Goal: Information Seeking & Learning: Learn about a topic

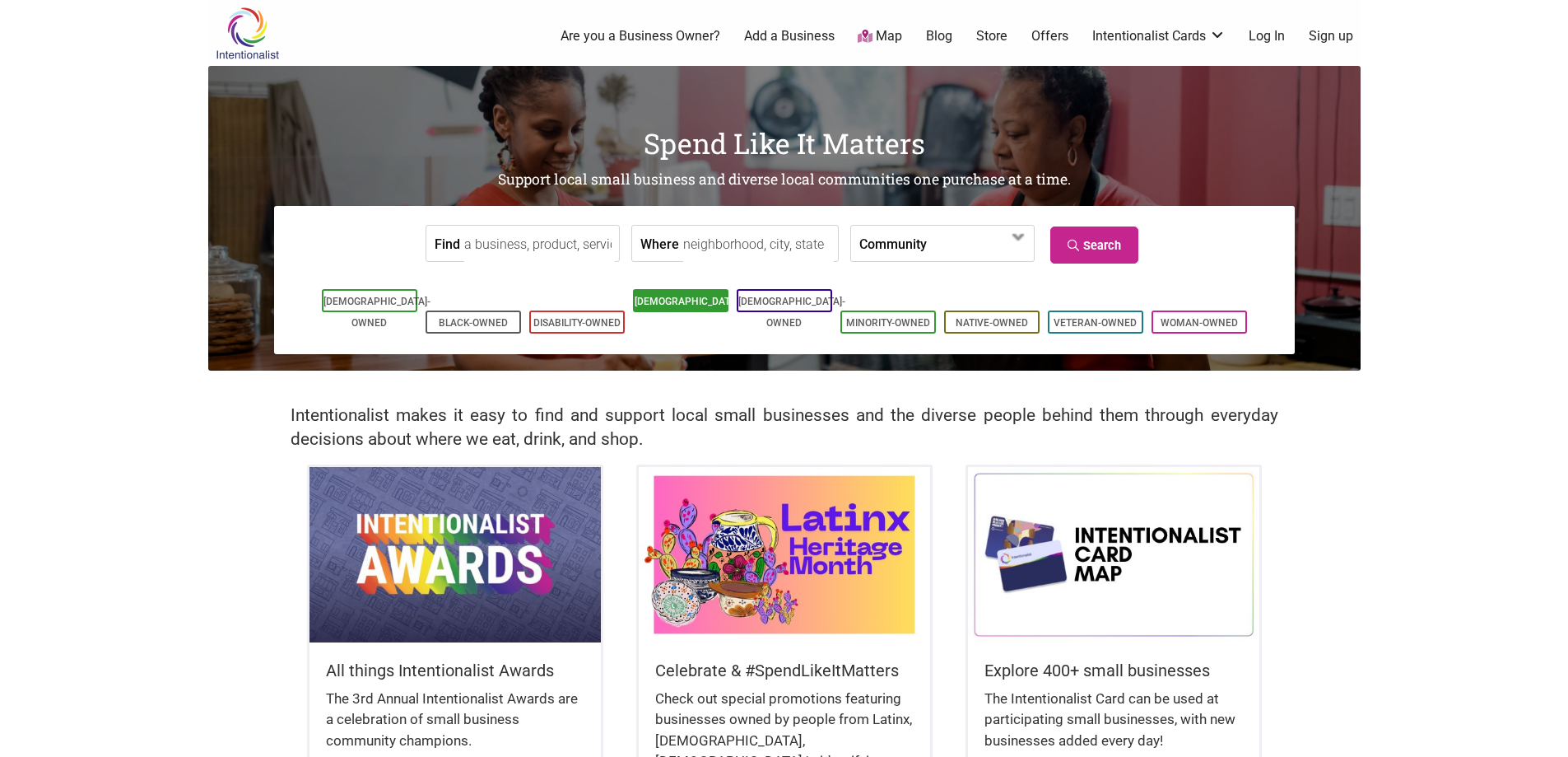
click at [685, 310] on li "[DEMOGRAPHIC_DATA]-Owned" at bounding box center [681, 301] width 95 height 23
click at [665, 301] on link "[DEMOGRAPHIC_DATA]-Owned" at bounding box center [688, 311] width 107 height 33
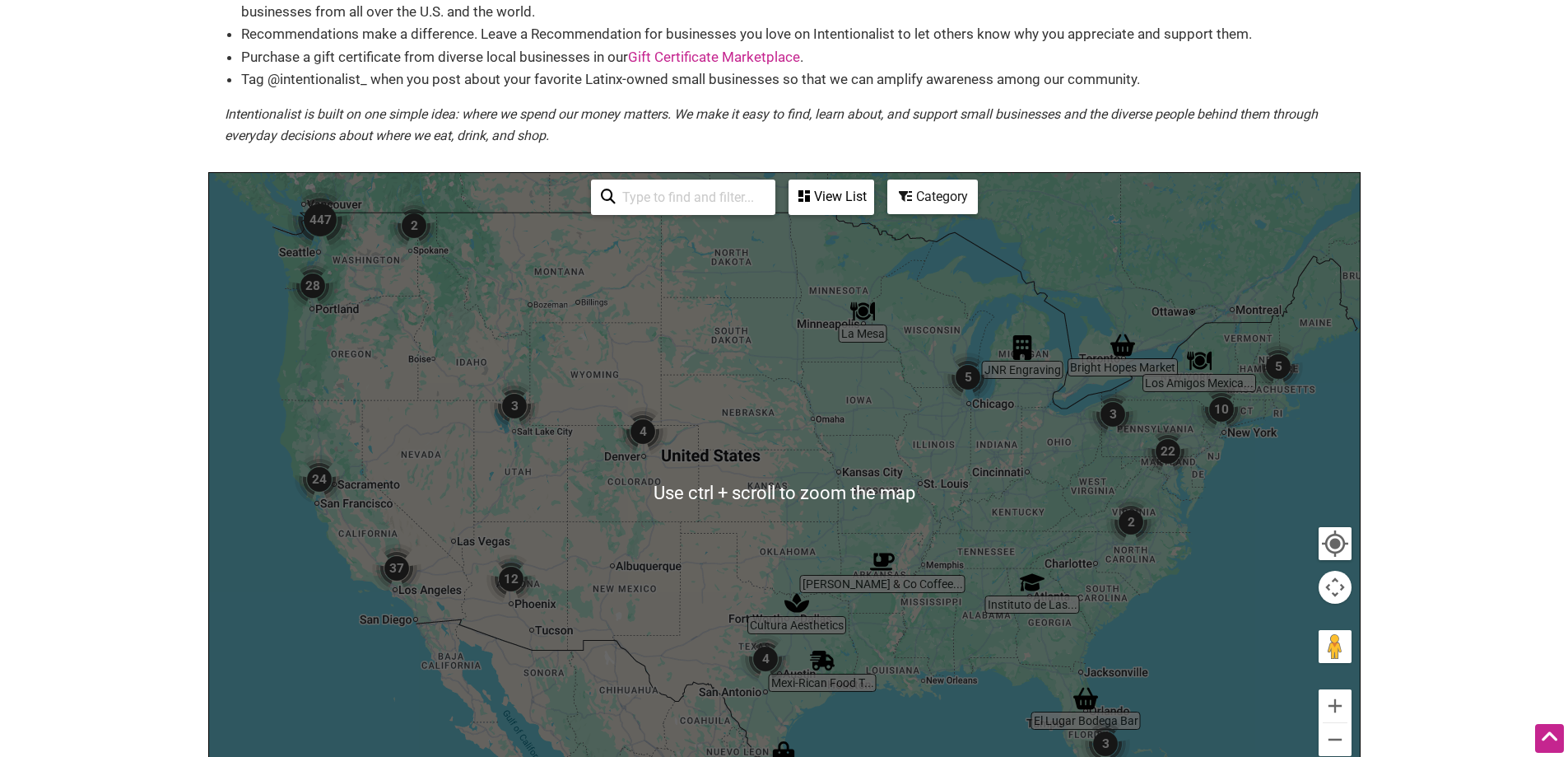
scroll to position [82, 0]
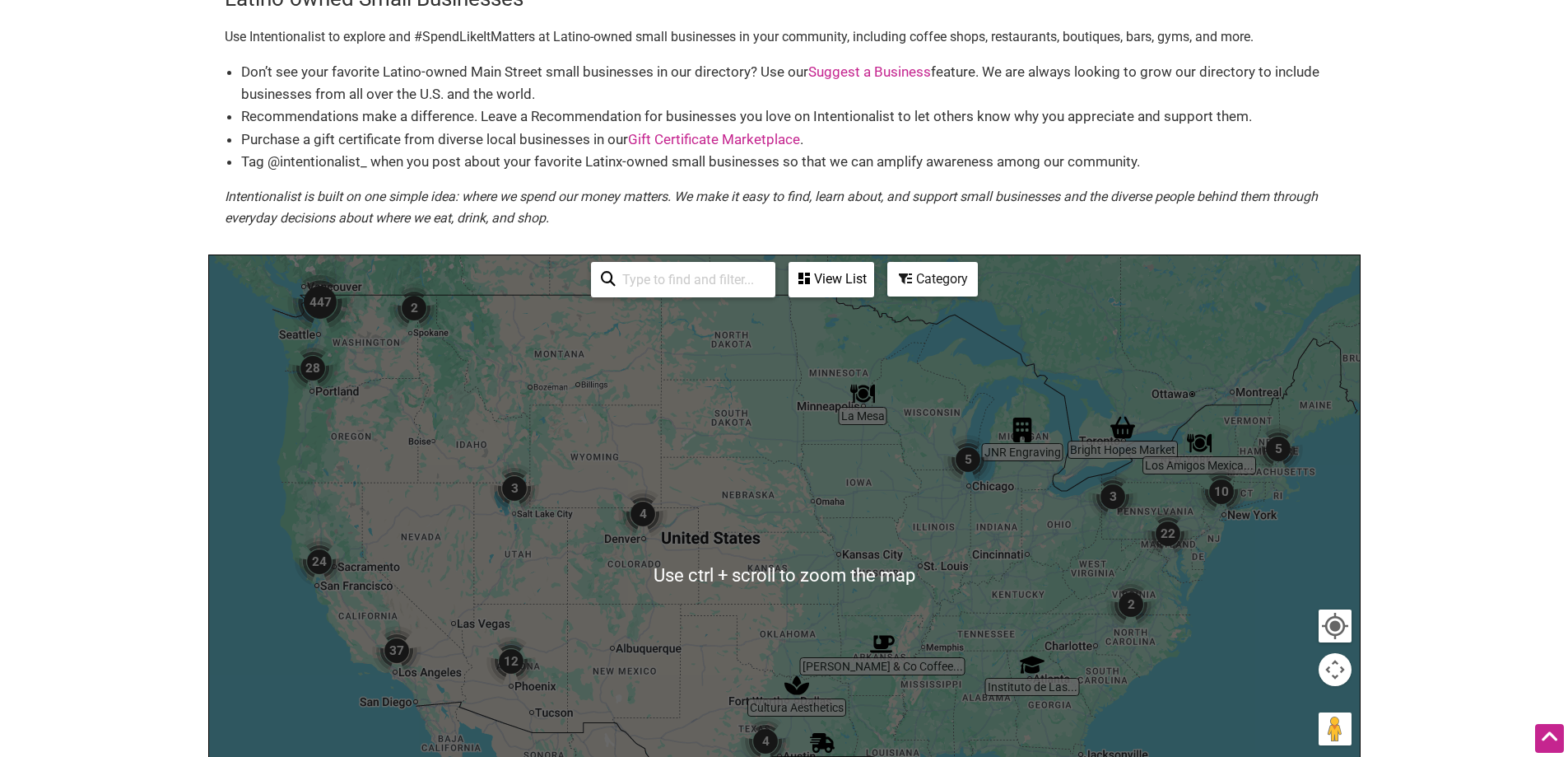
click at [308, 585] on img "24" at bounding box center [320, 562] width 50 height 50
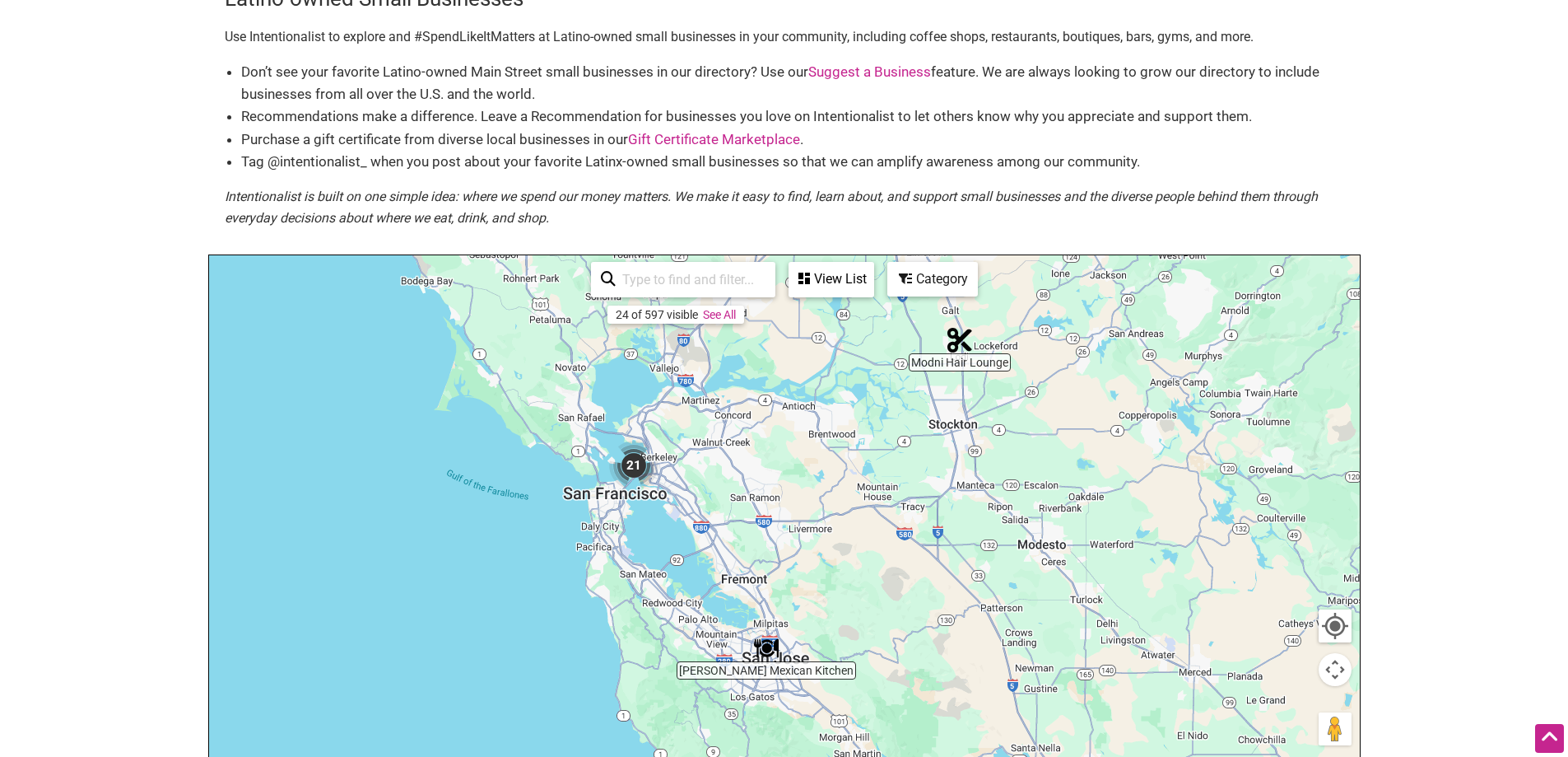
click at [582, 508] on div "To navigate, press the arrow keys." at bounding box center [784, 575] width 1151 height 641
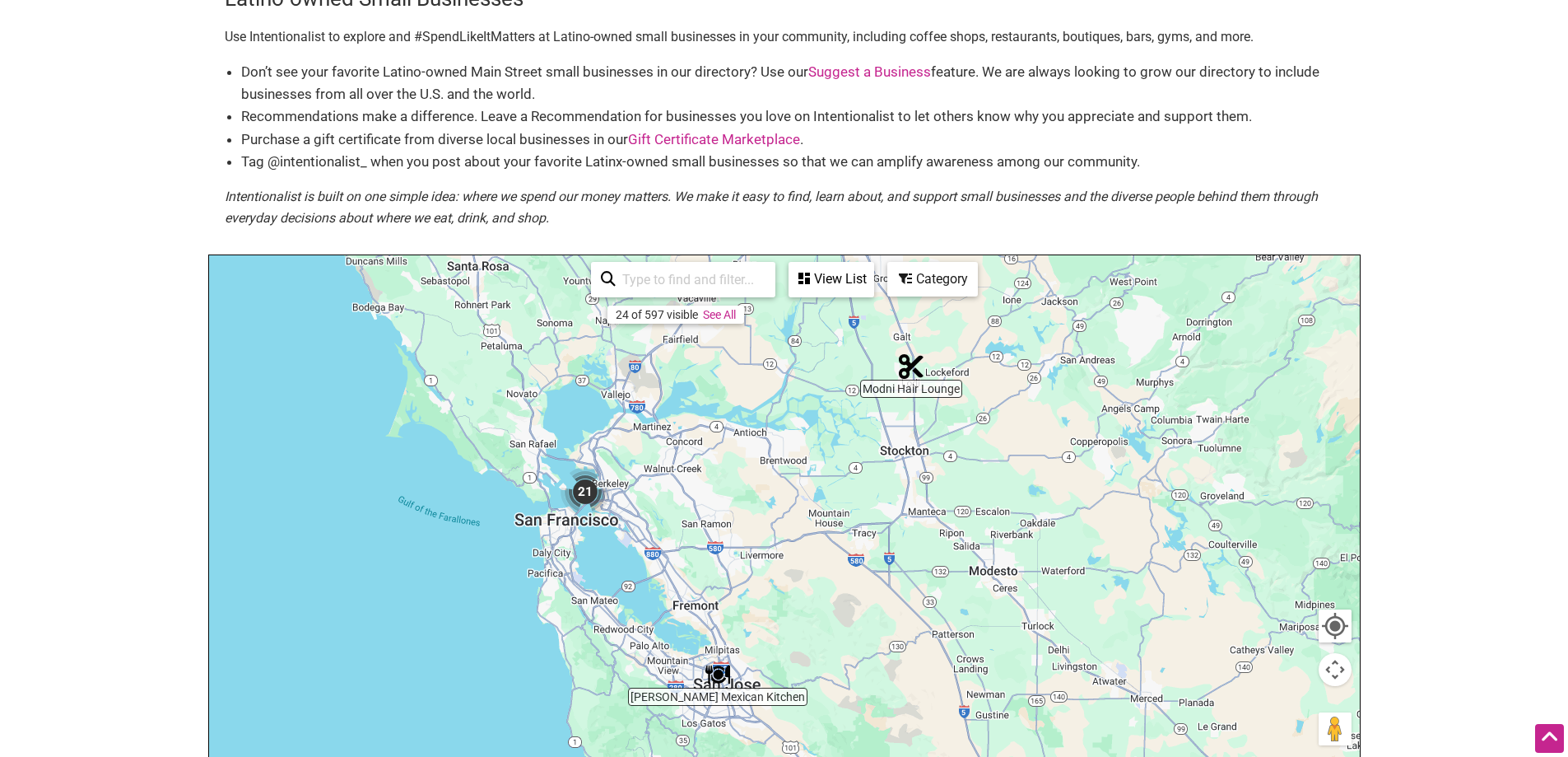
click at [512, 521] on div "To navigate, press the arrow keys." at bounding box center [784, 575] width 1151 height 641
click at [513, 522] on div "To navigate, press the arrow keys." at bounding box center [784, 575] width 1151 height 641
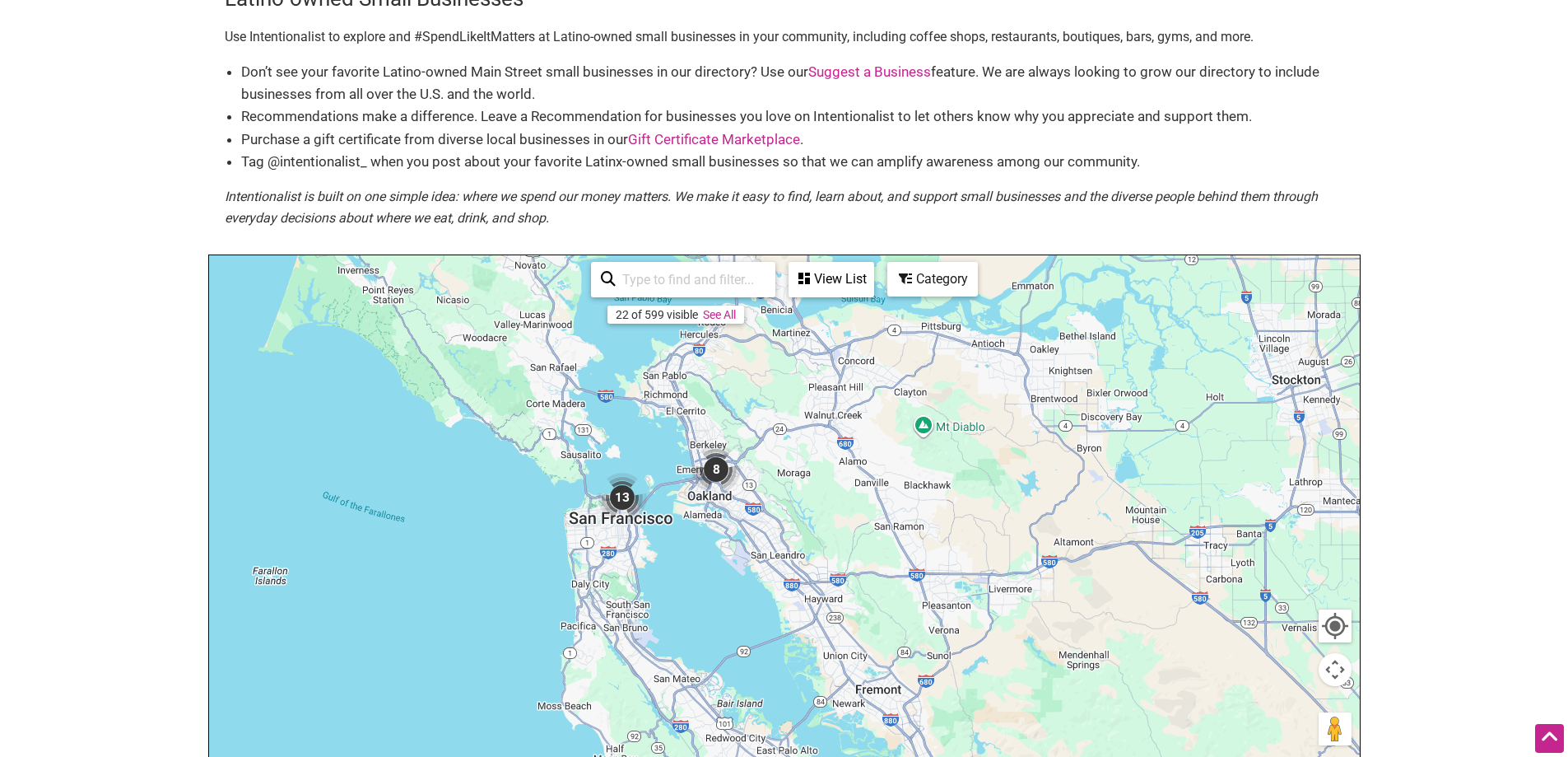
click at [544, 548] on div "To navigate, press the arrow keys." at bounding box center [784, 575] width 1151 height 641
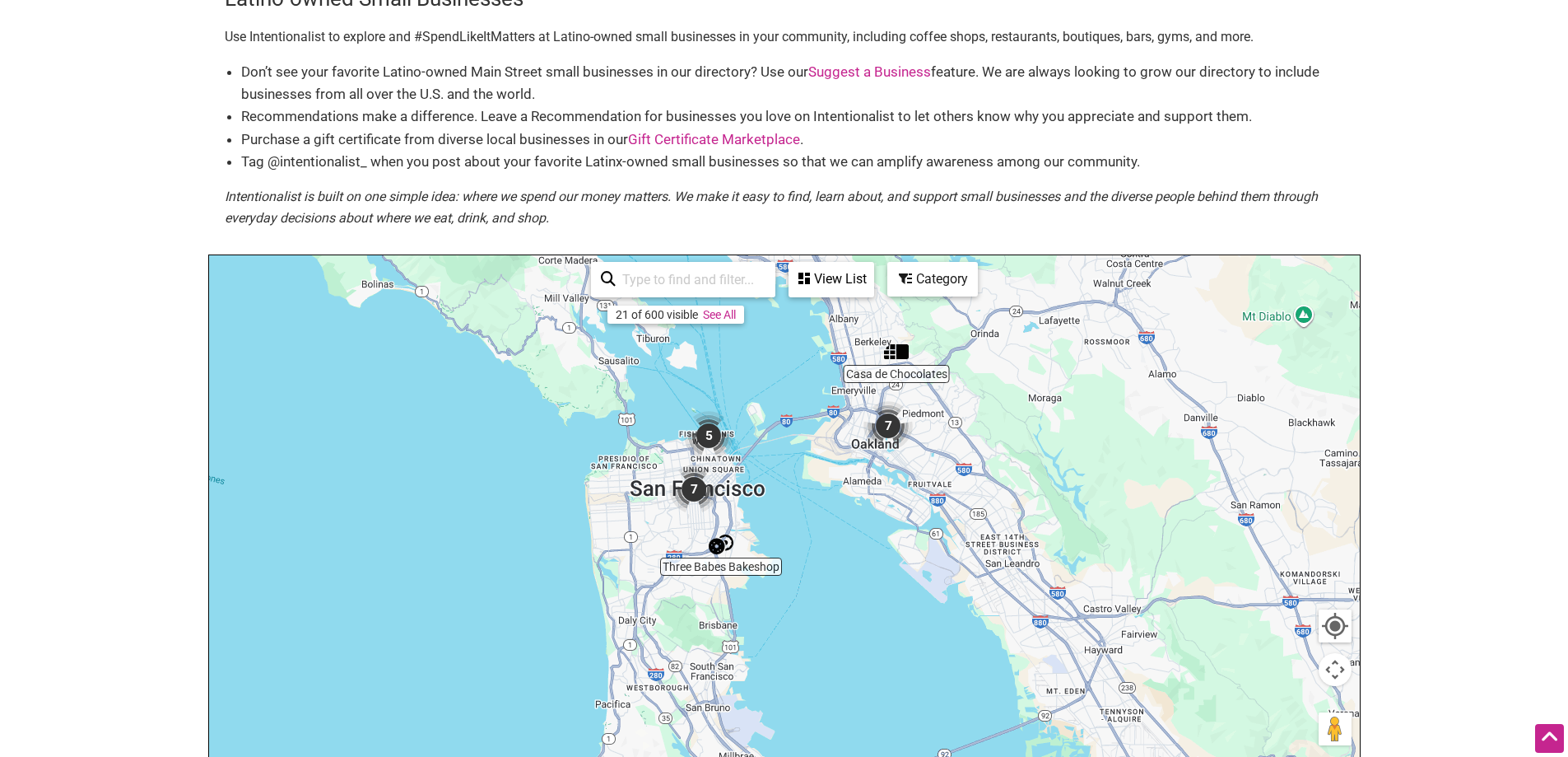
click at [638, 494] on div "To navigate, press the arrow keys." at bounding box center [784, 575] width 1151 height 641
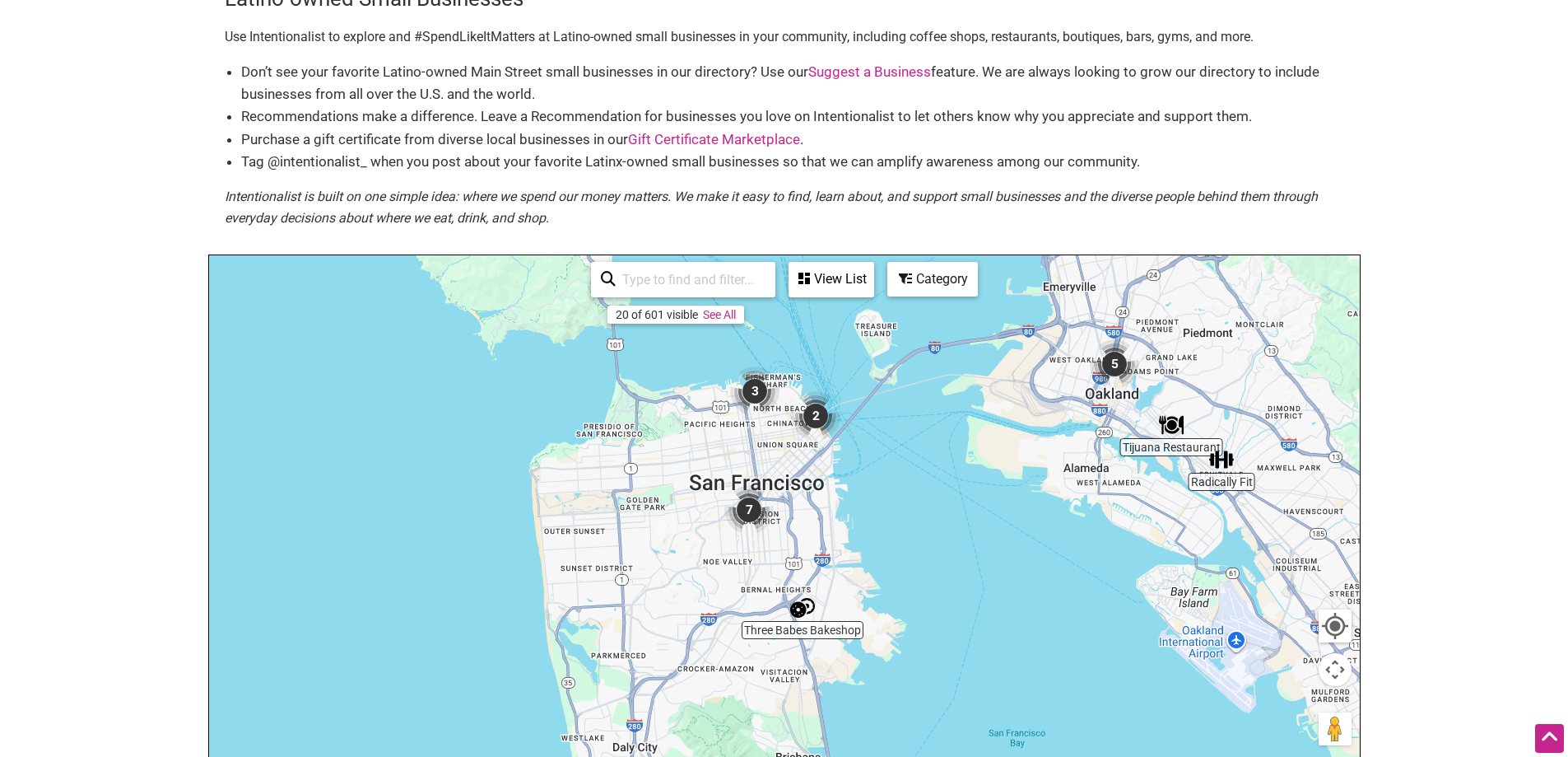
click at [763, 435] on div "To navigate, press the arrow keys." at bounding box center [784, 575] width 1151 height 641
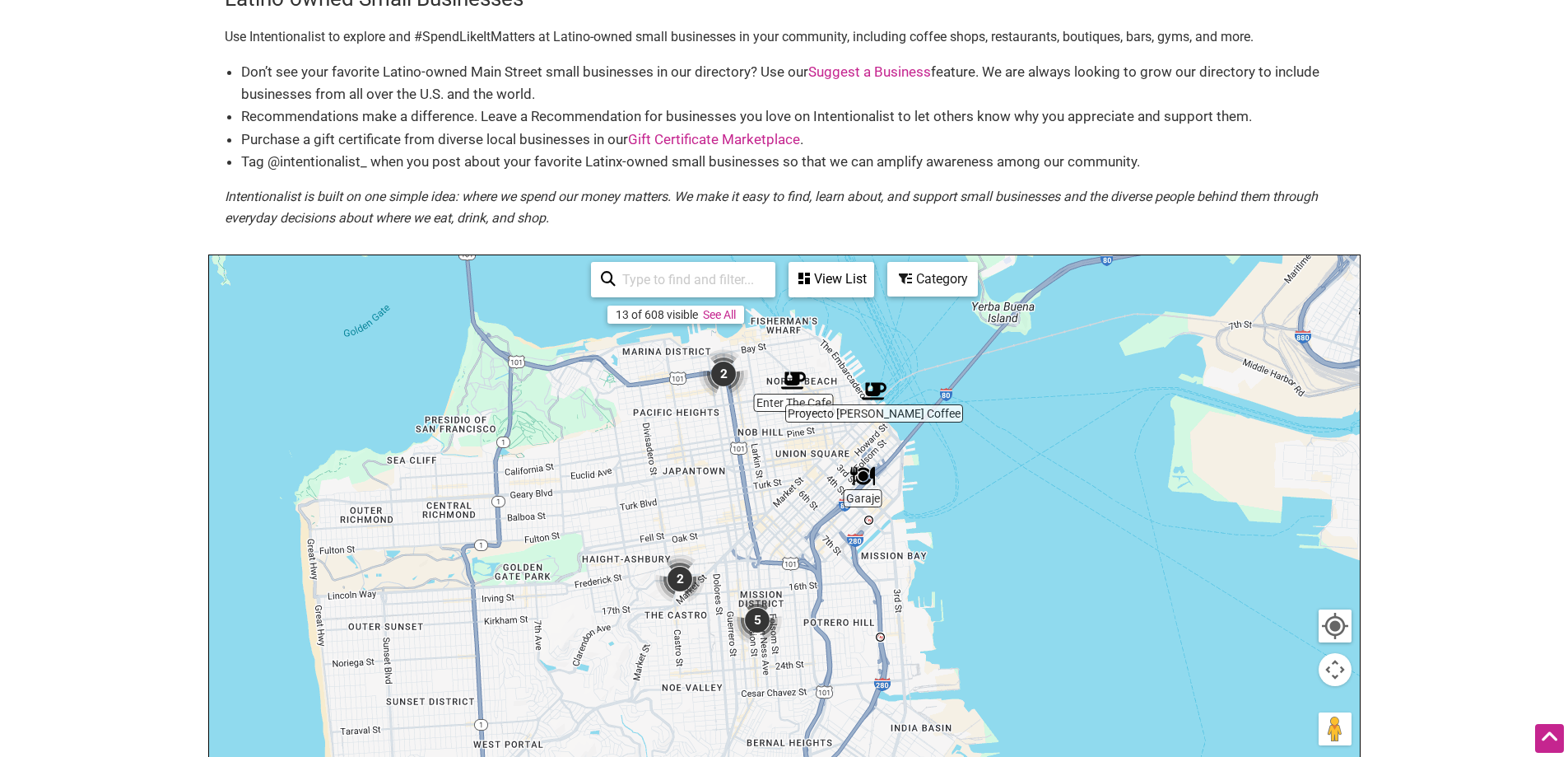
click at [811, 441] on div "To navigate, press the arrow keys." at bounding box center [784, 575] width 1151 height 641
click at [808, 443] on div "To navigate, press the arrow keys." at bounding box center [784, 575] width 1151 height 641
click at [760, 620] on img "5" at bounding box center [758, 621] width 50 height 50
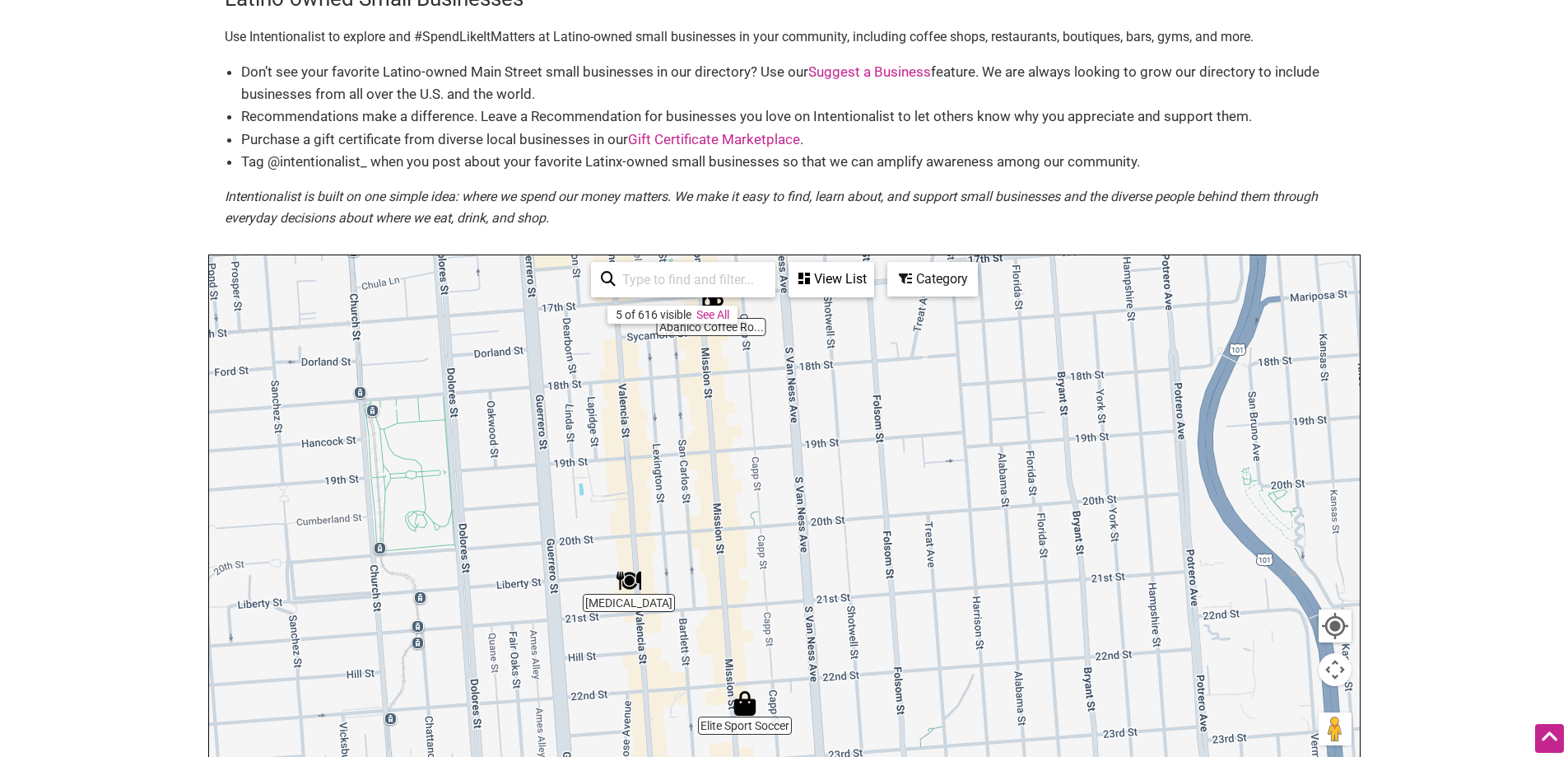
scroll to position [165, 0]
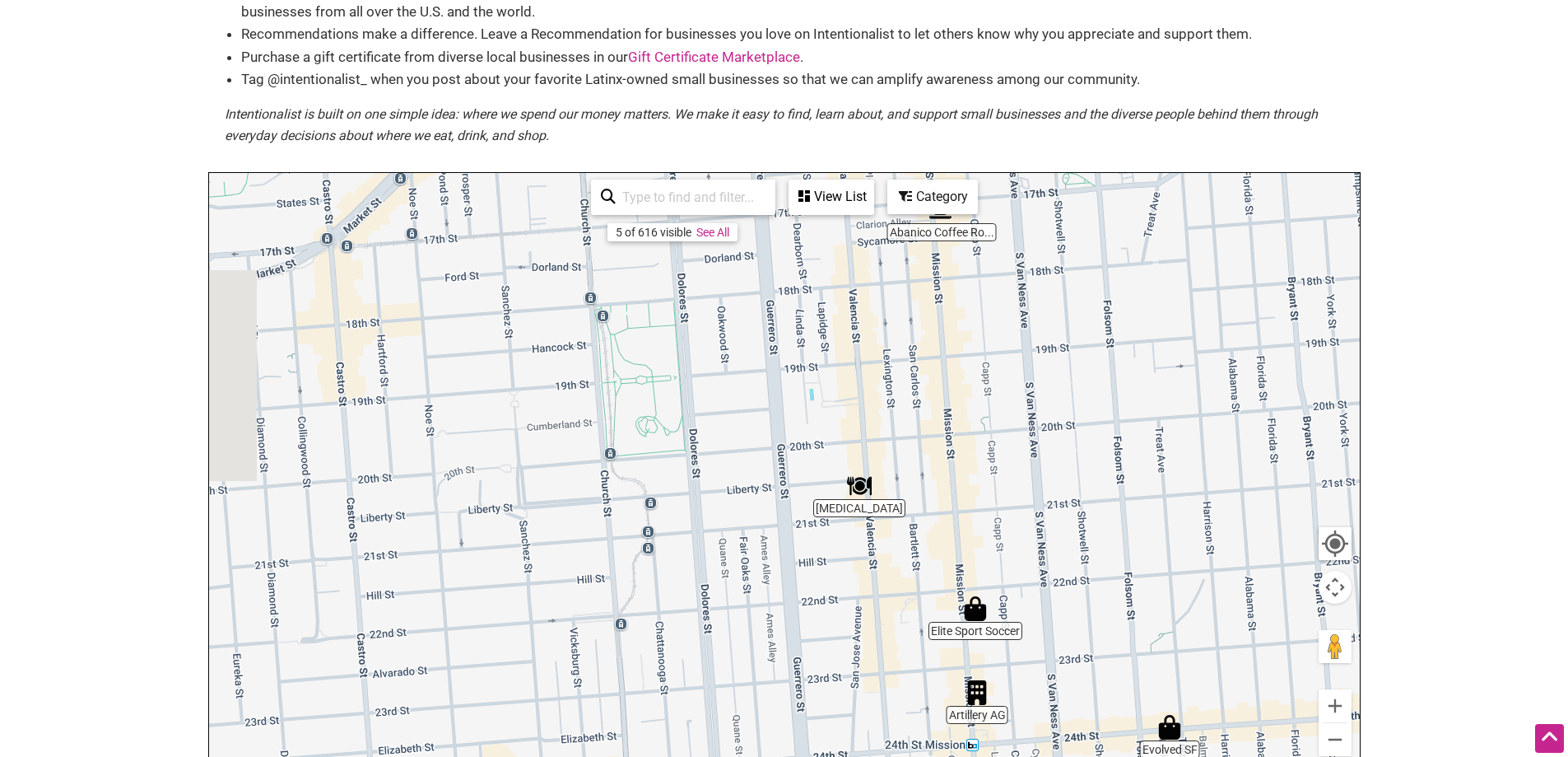
drag, startPoint x: 905, startPoint y: 594, endPoint x: 1156, endPoint y: 588, distance: 251.1
click at [1156, 588] on div "To navigate, press the arrow keys." at bounding box center [784, 493] width 1151 height 641
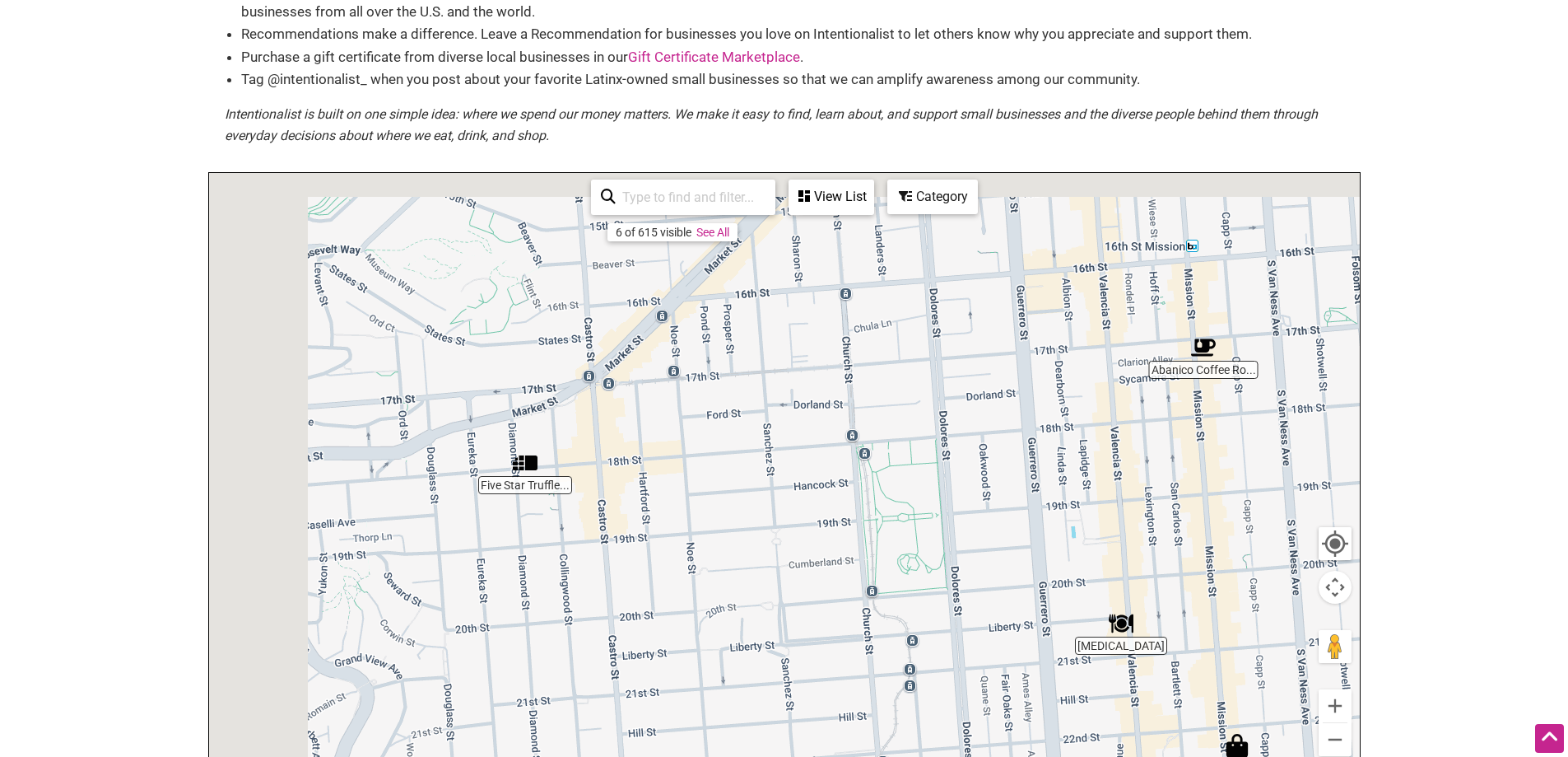
drag, startPoint x: 676, startPoint y: 402, endPoint x: 1008, endPoint y: 574, distance: 373.9
click at [1008, 574] on div "To navigate, press the arrow keys." at bounding box center [784, 493] width 1151 height 641
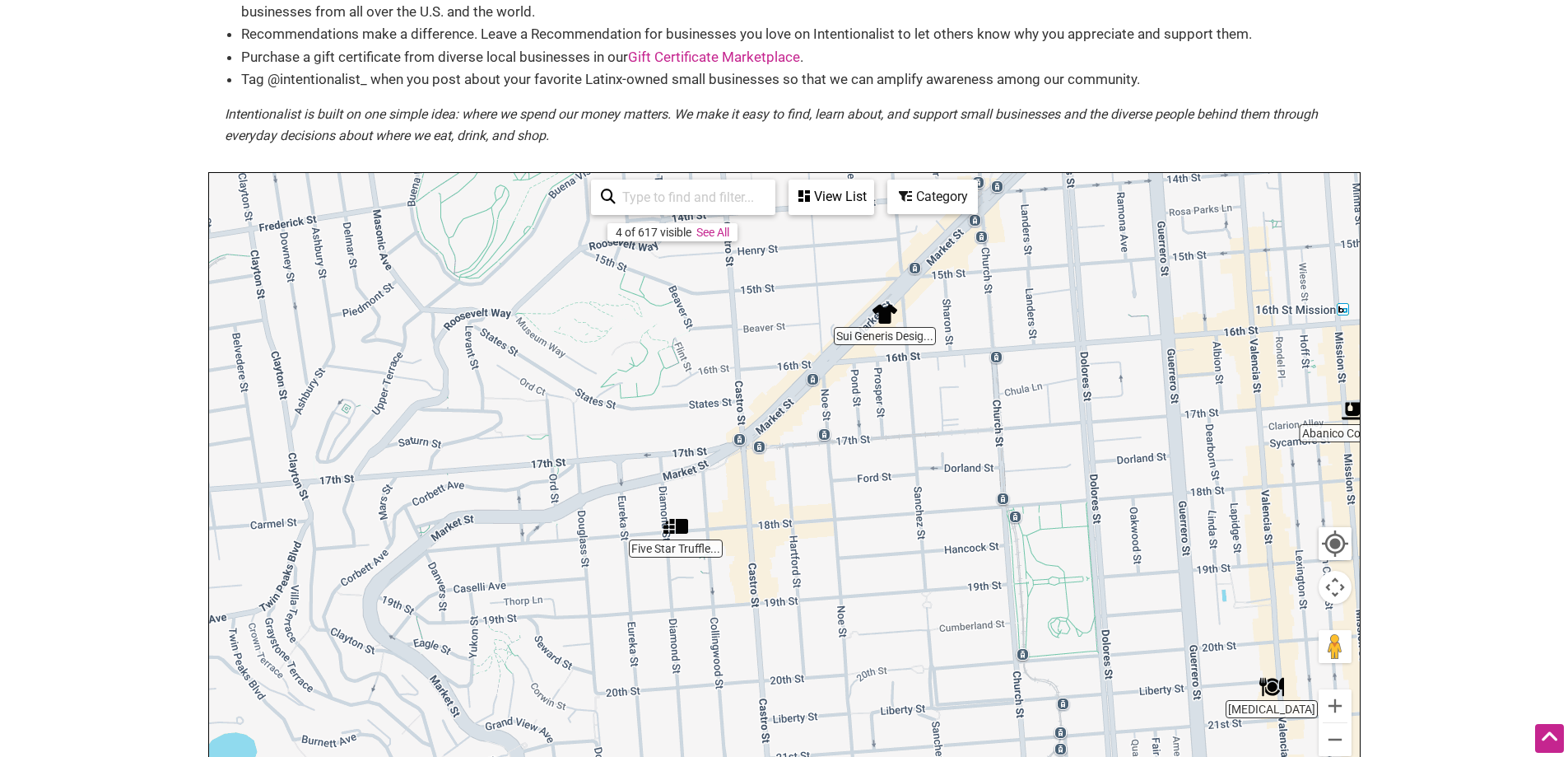
click at [678, 527] on img "Five Star Truffles & Coffee" at bounding box center [676, 527] width 25 height 25
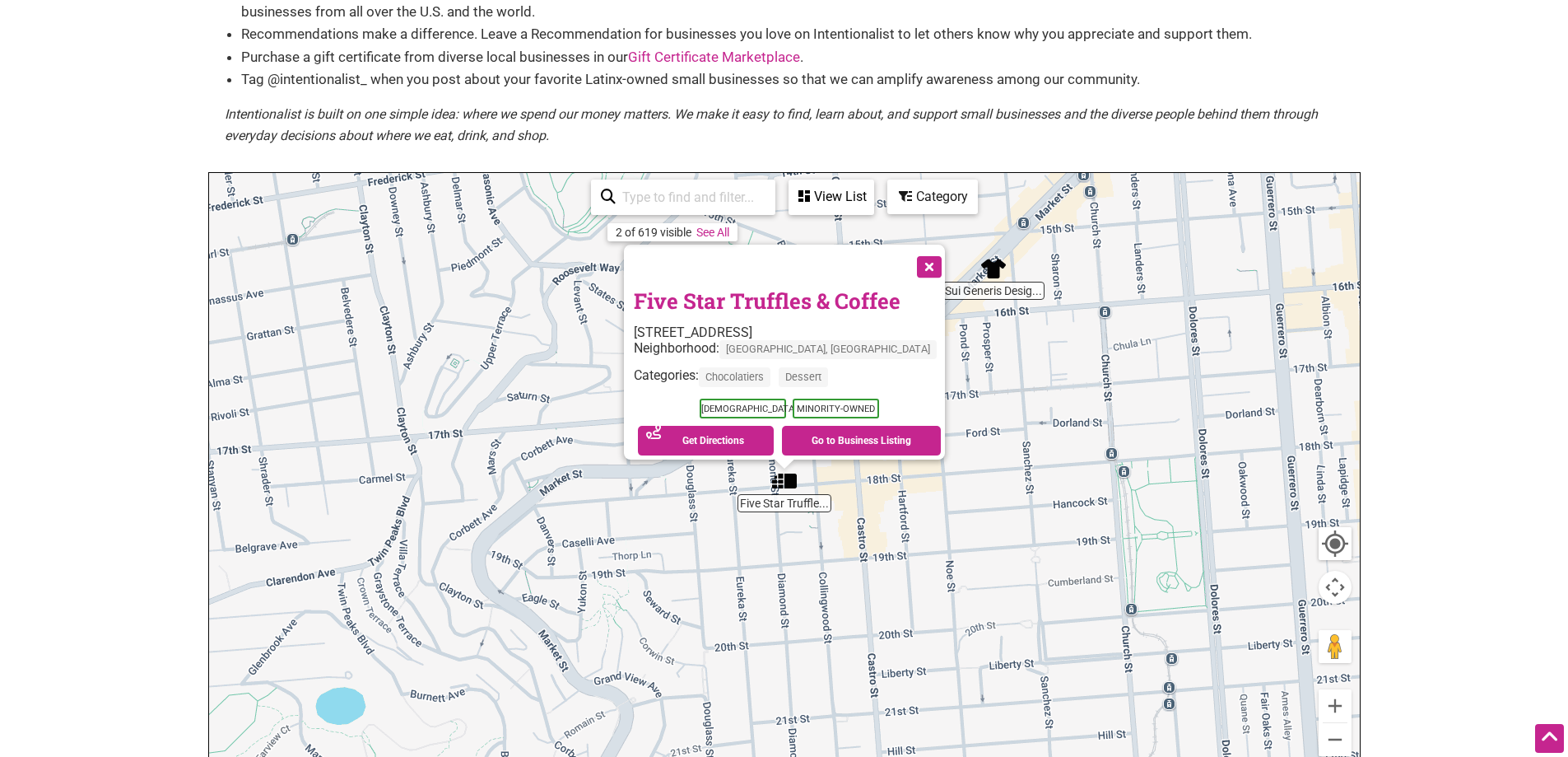
click at [911, 258] on button "Close" at bounding box center [927, 265] width 41 height 41
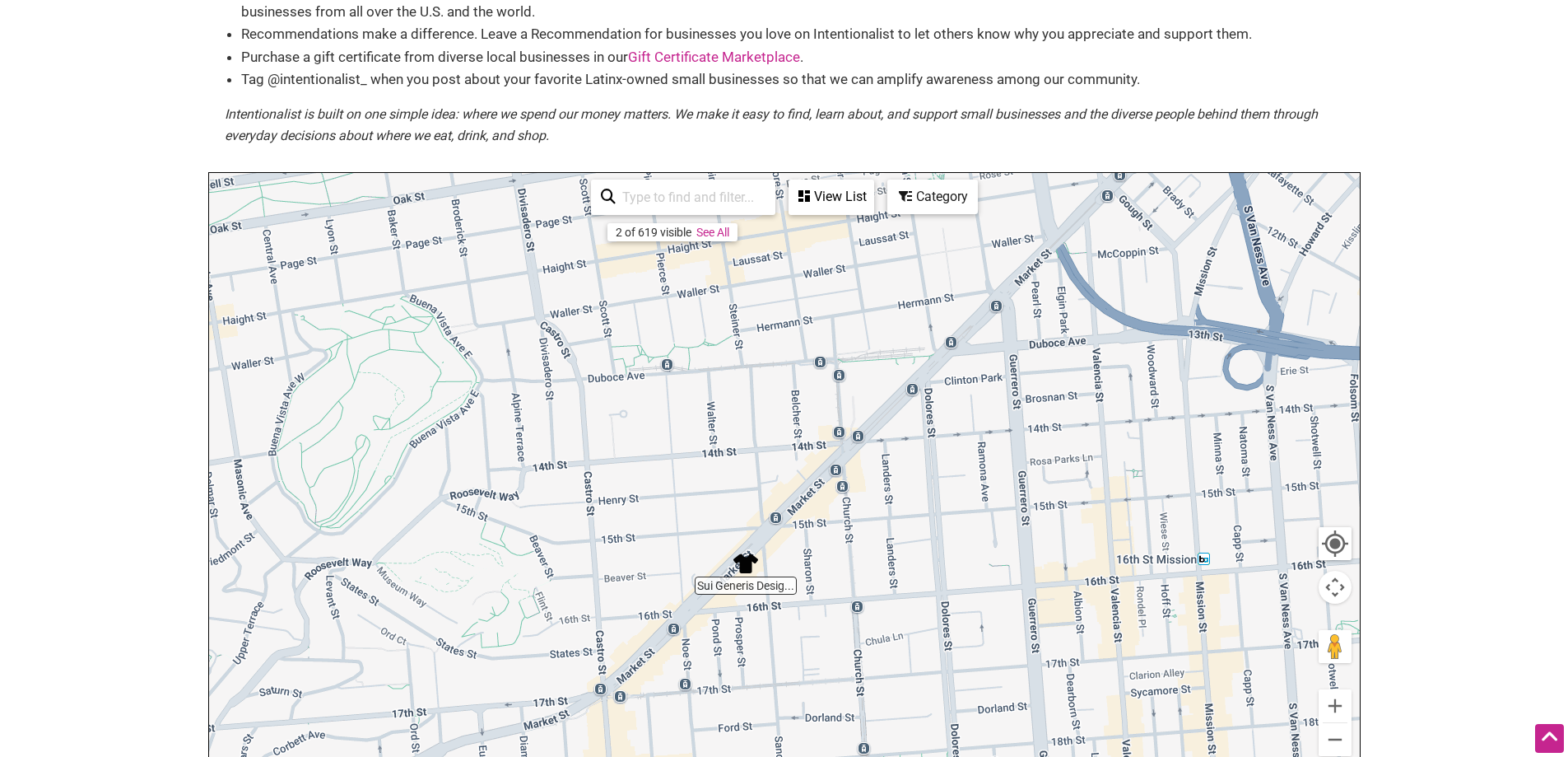
drag, startPoint x: 1024, startPoint y: 396, endPoint x: 705, endPoint y: 724, distance: 457.5
click at [705, 724] on div "To navigate, press the arrow keys." at bounding box center [784, 493] width 1151 height 641
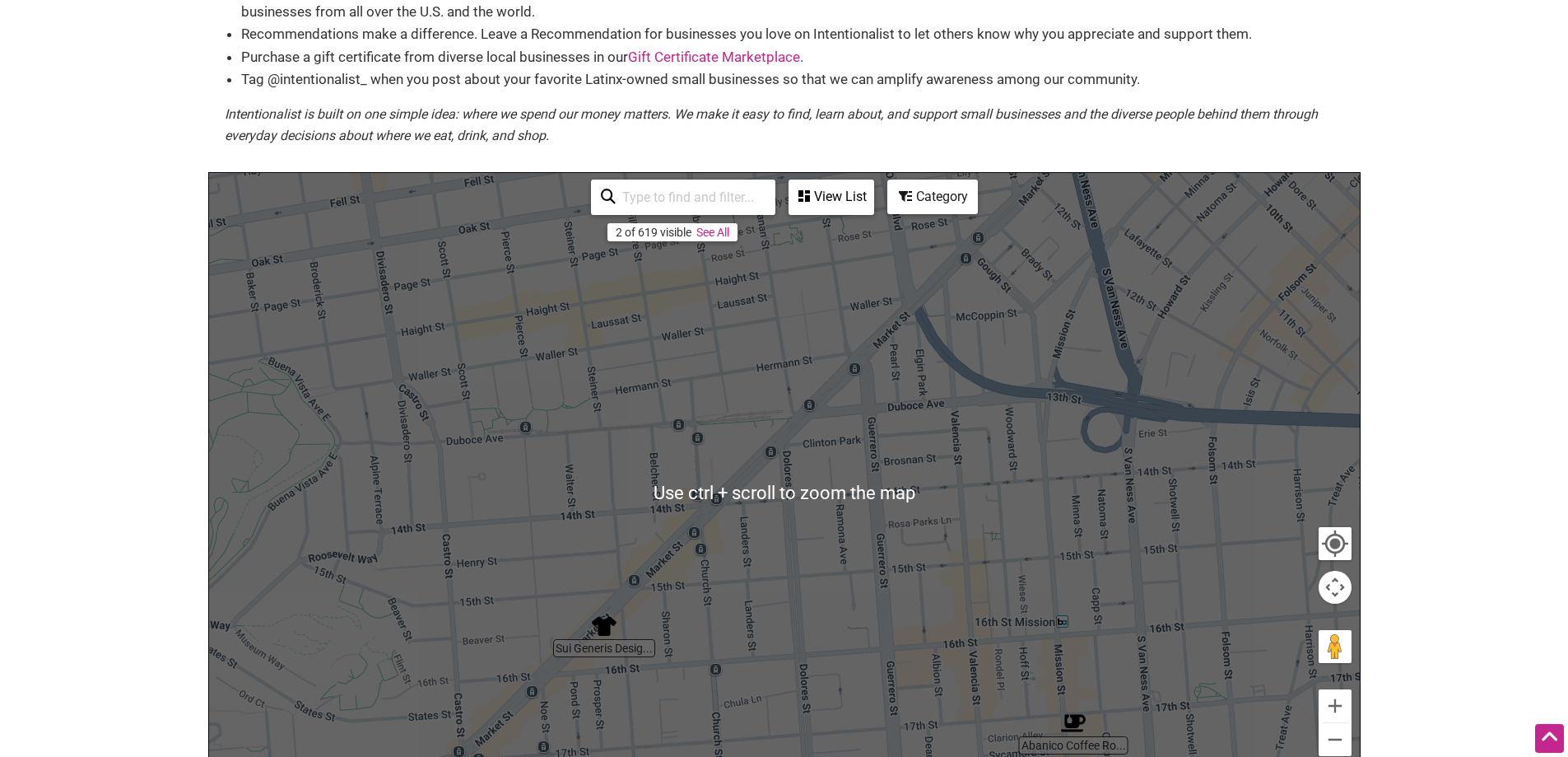
click at [950, 454] on div "To navigate, press the arrow keys." at bounding box center [784, 493] width 1151 height 641
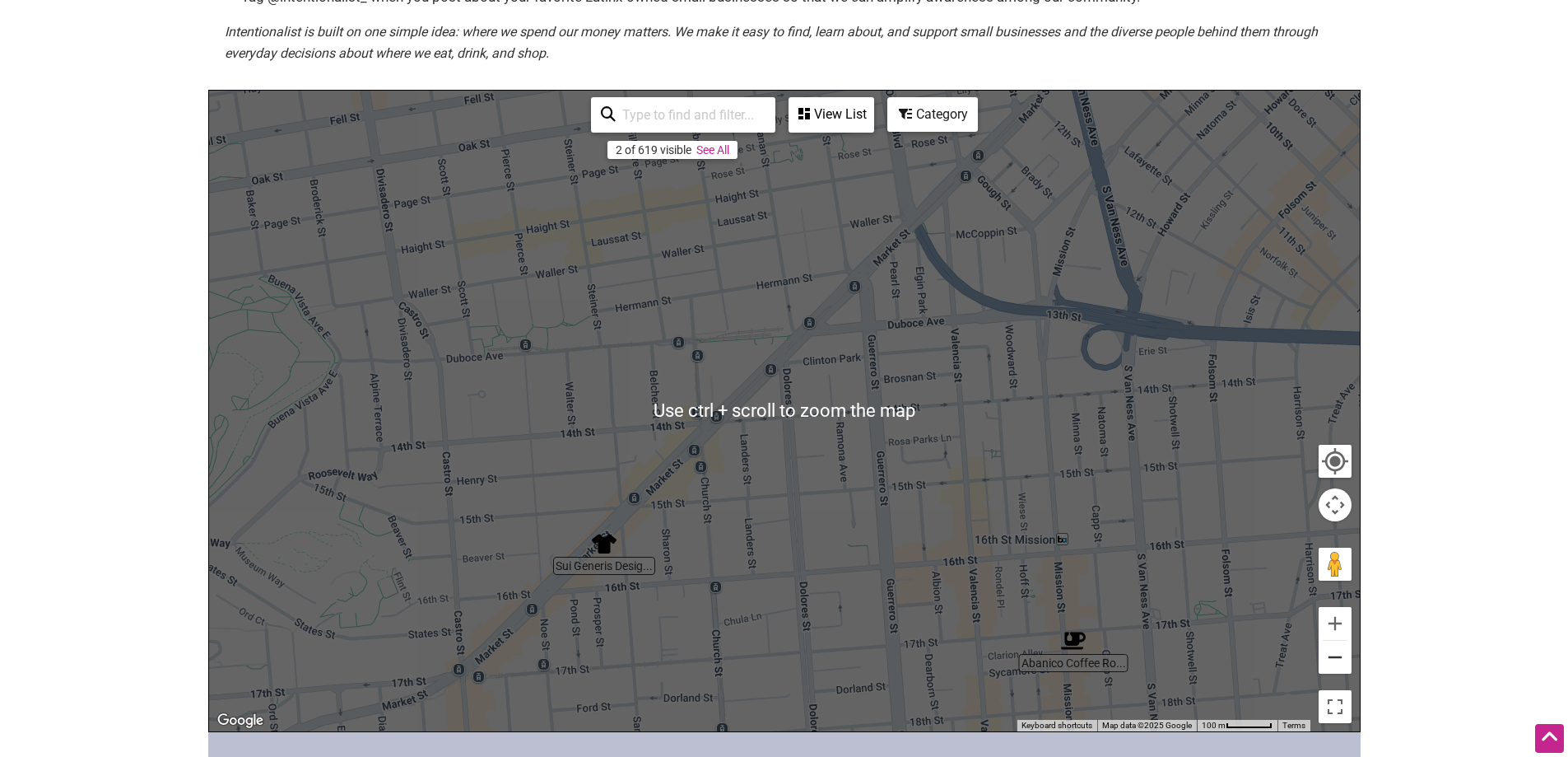
click at [1345, 659] on button "Zoom out" at bounding box center [1335, 657] width 33 height 33
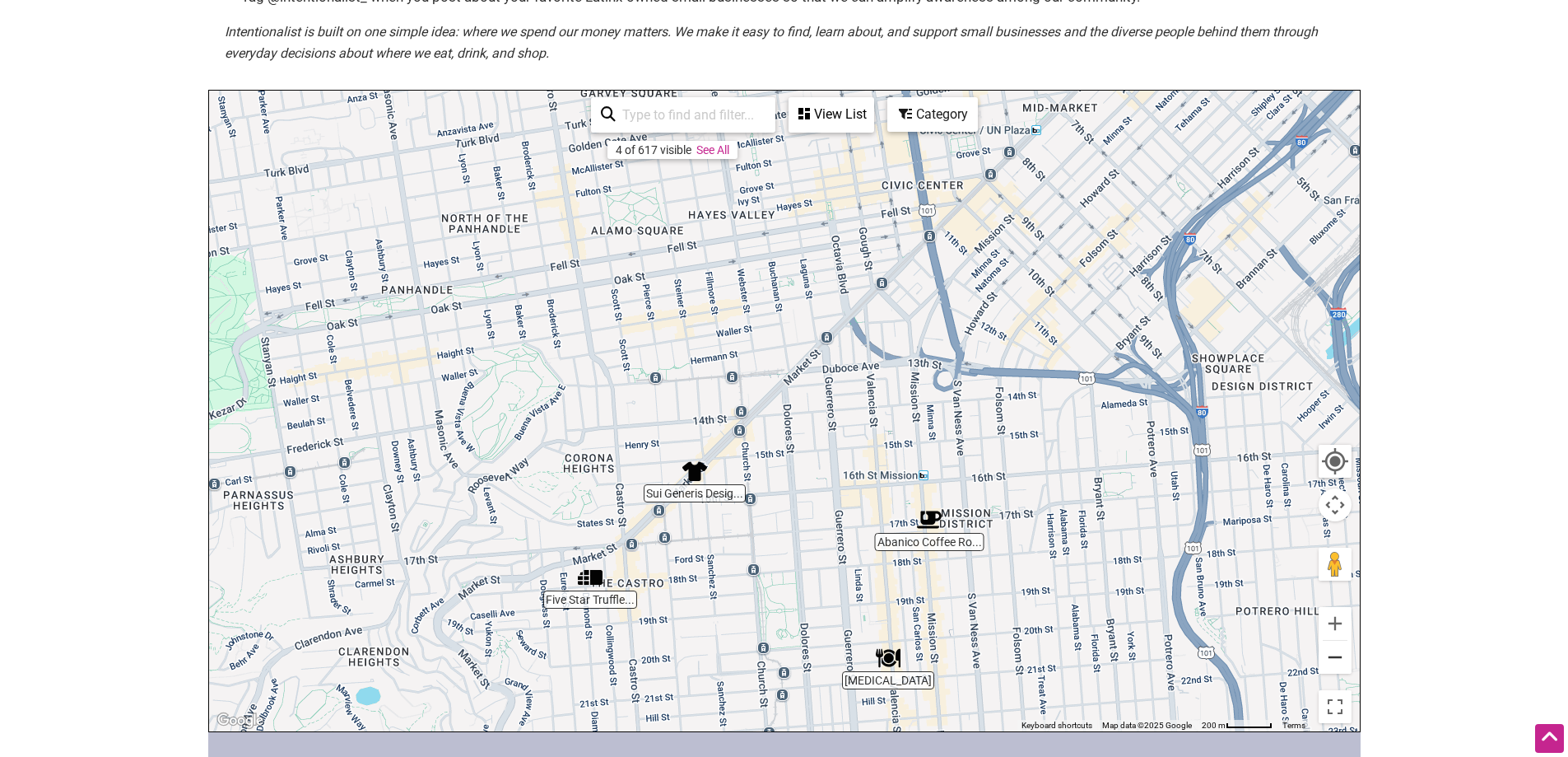
click at [1339, 658] on button "Zoom out" at bounding box center [1335, 657] width 33 height 33
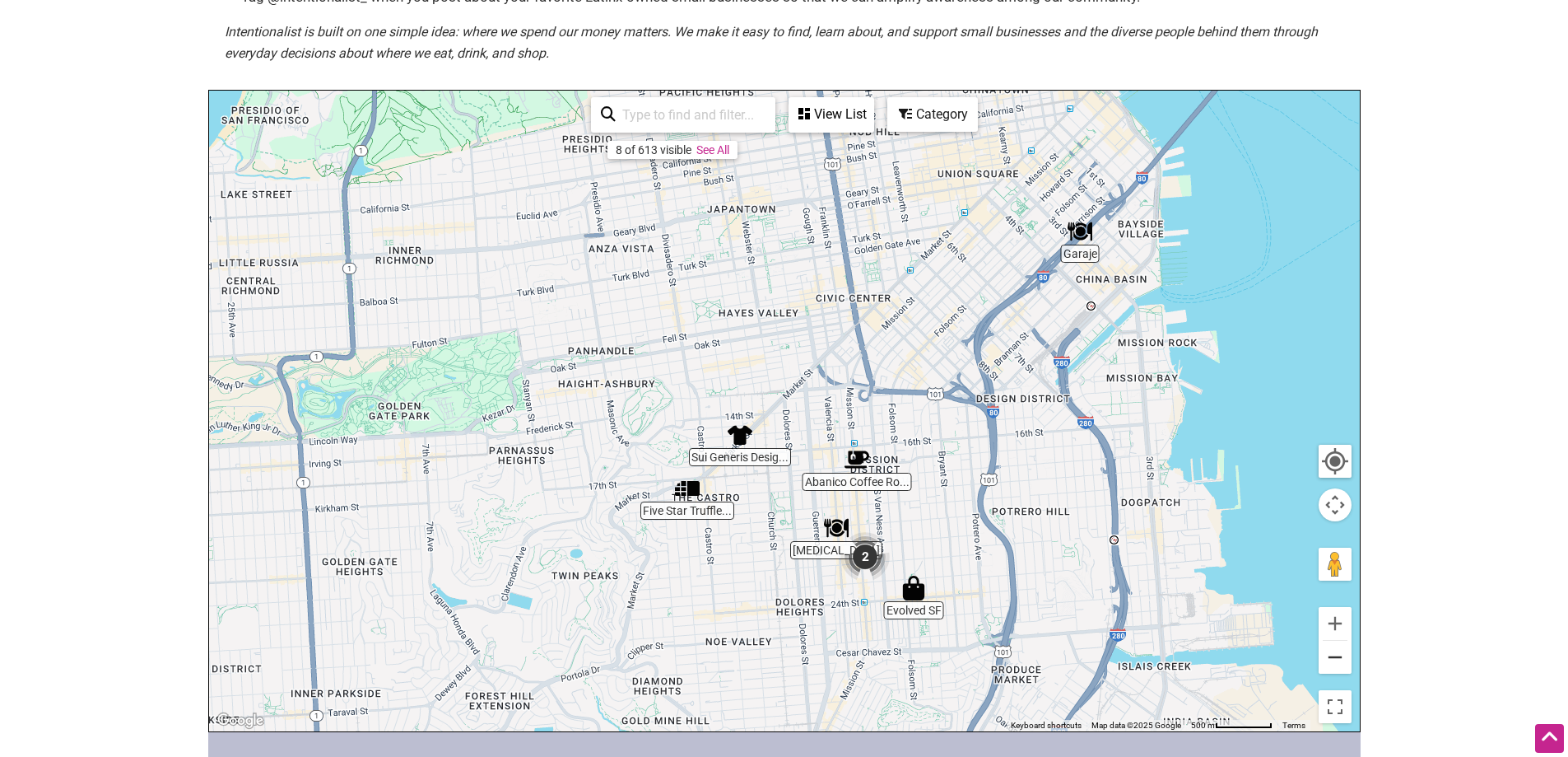
click at [1337, 649] on button "Zoom out" at bounding box center [1335, 657] width 33 height 33
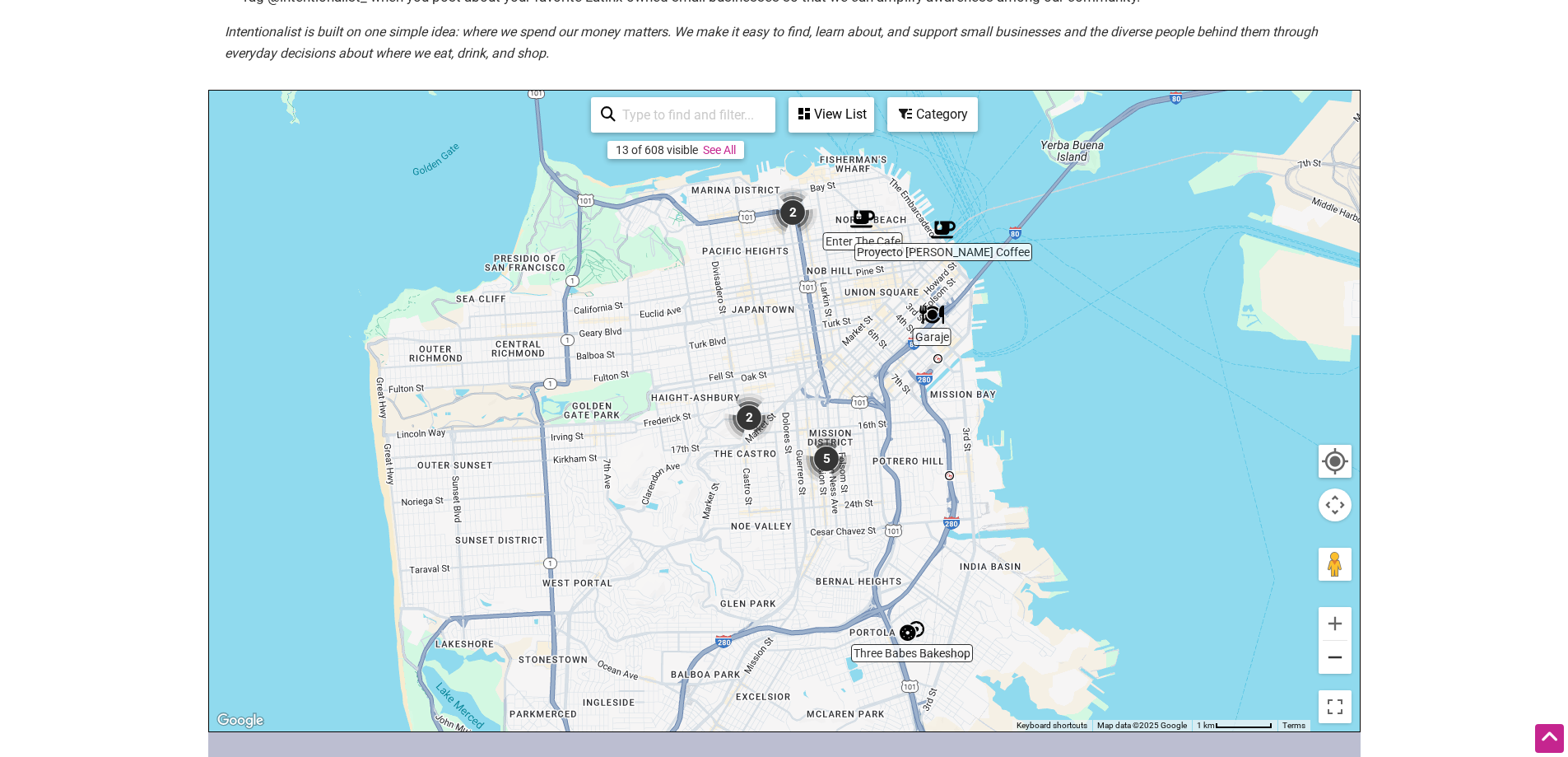
click at [1337, 649] on button "Zoom out" at bounding box center [1335, 657] width 33 height 33
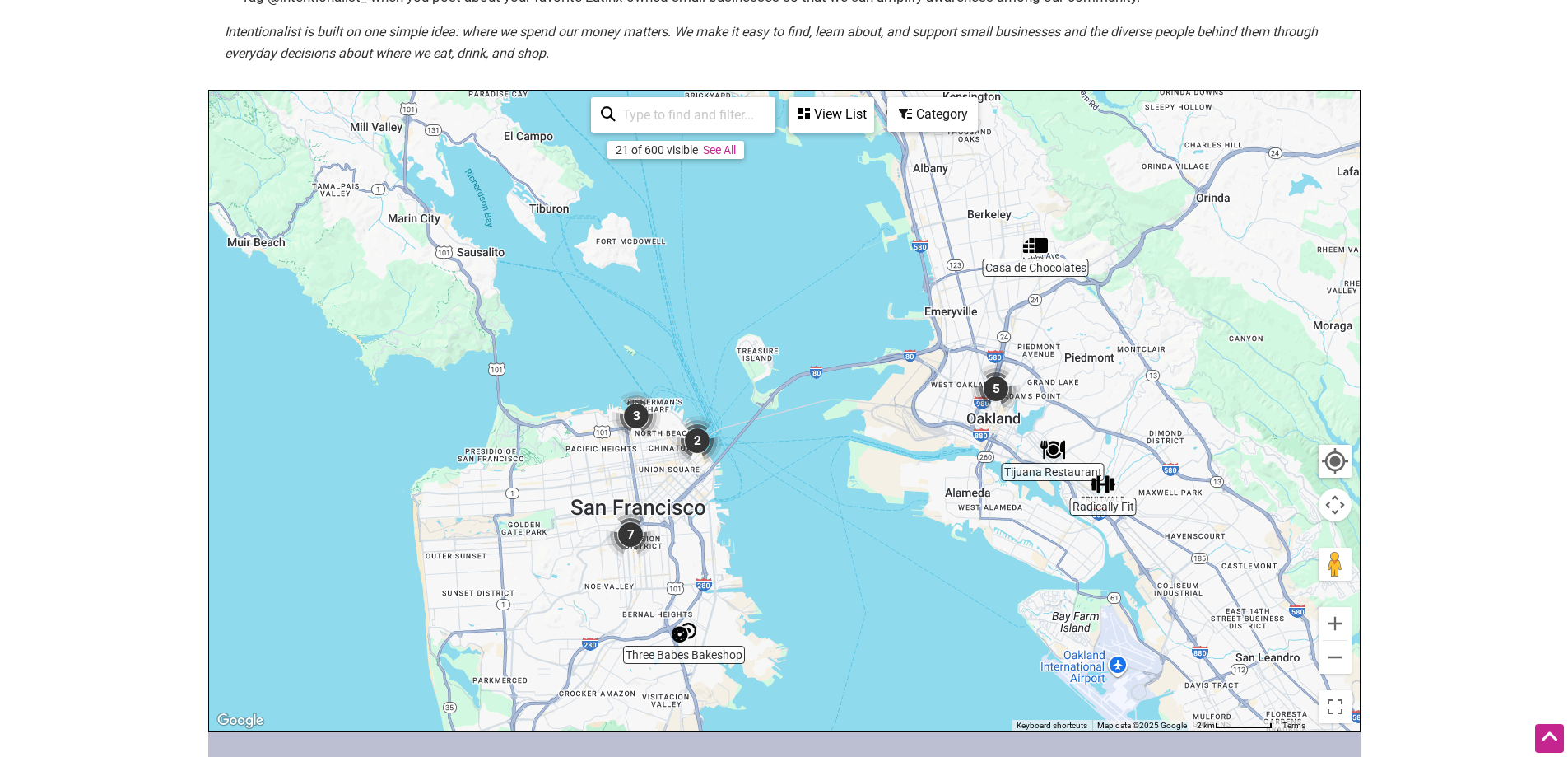
drag, startPoint x: 1206, startPoint y: 529, endPoint x: 1037, endPoint y: 650, distance: 207.9
click at [1037, 650] on div "To navigate, press the arrow keys." at bounding box center [784, 410] width 1151 height 641
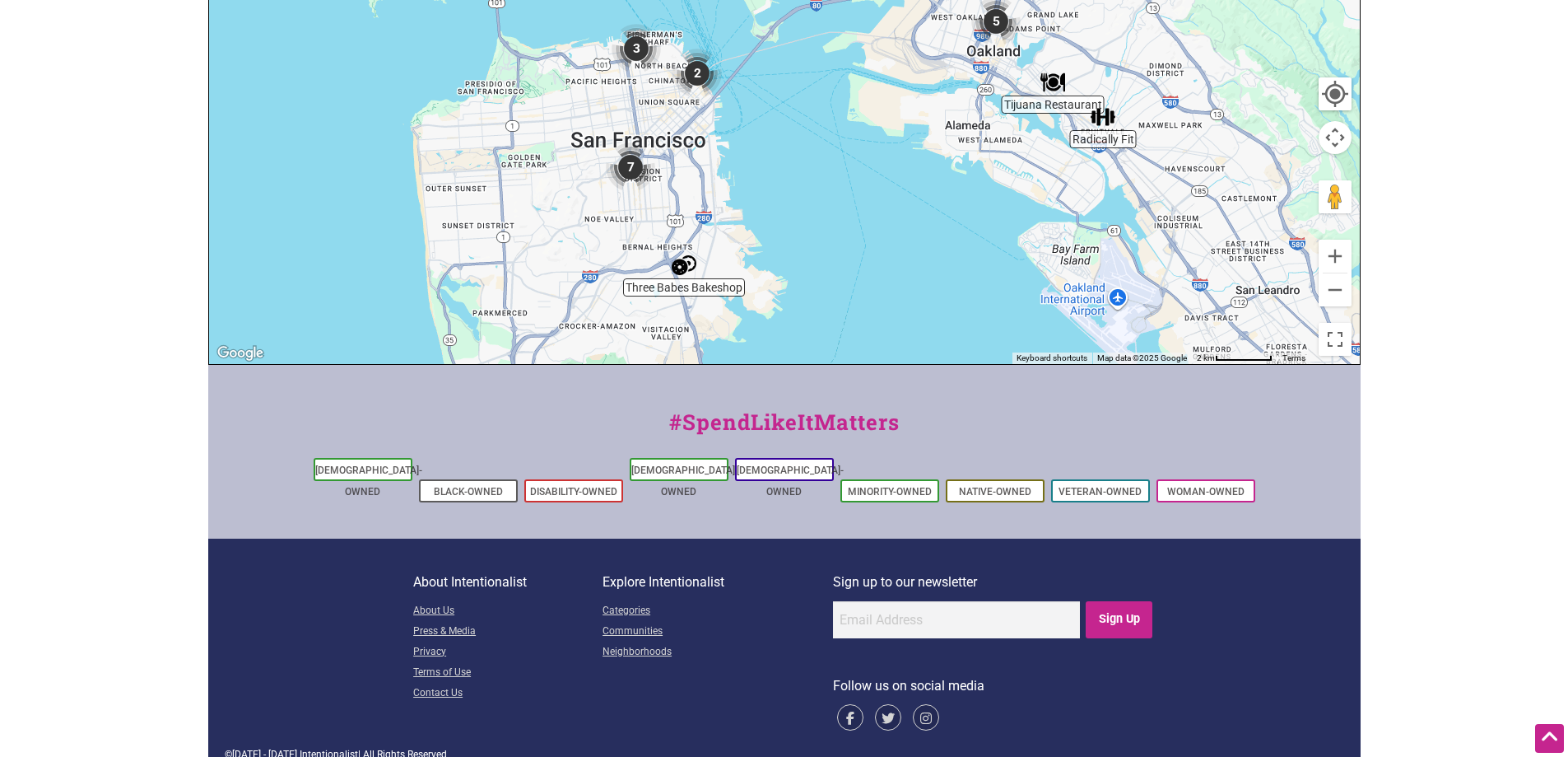
scroll to position [532, 0]
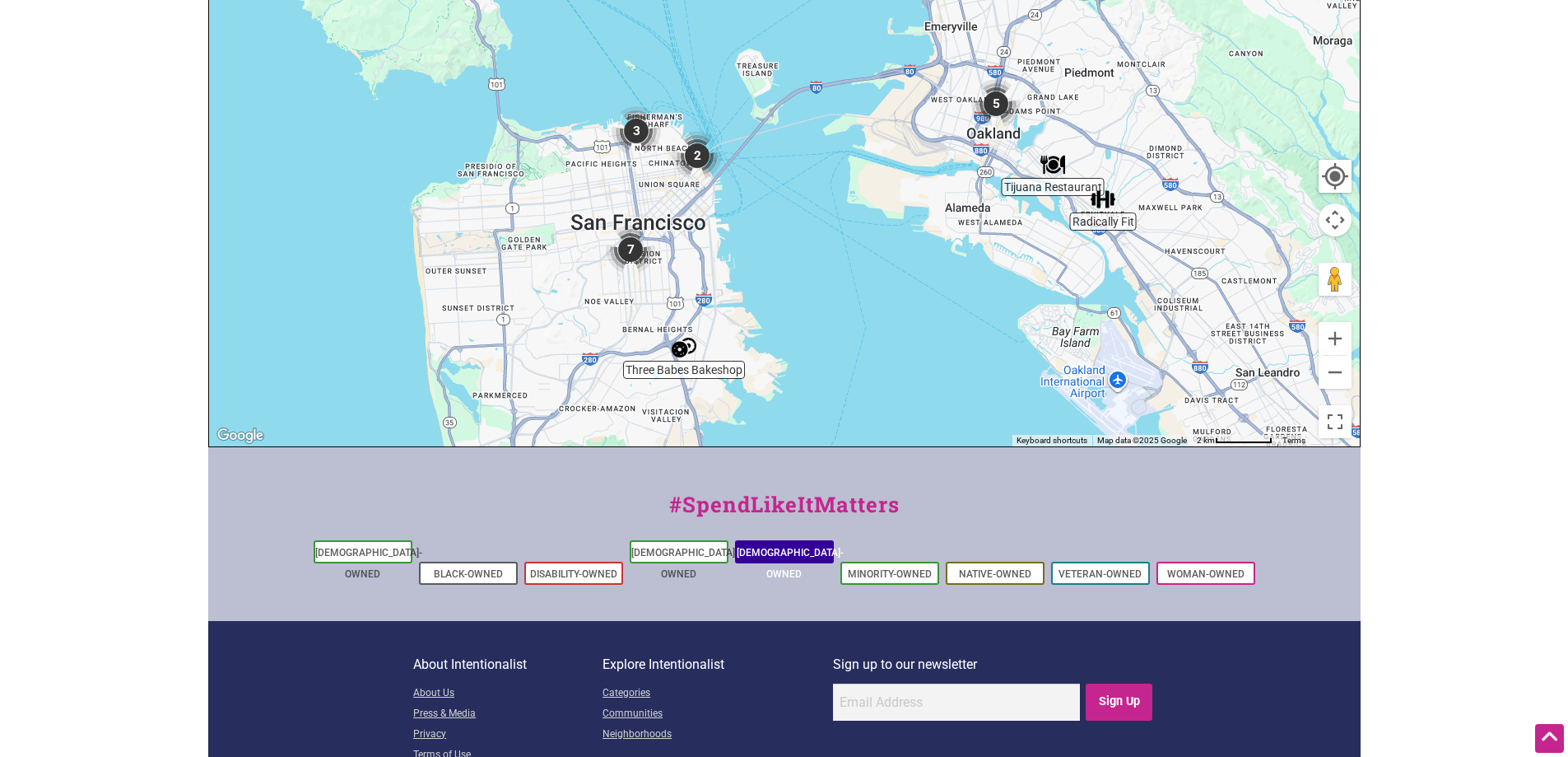
click at [813, 557] on link "[DEMOGRAPHIC_DATA]-Owned" at bounding box center [790, 563] width 107 height 33
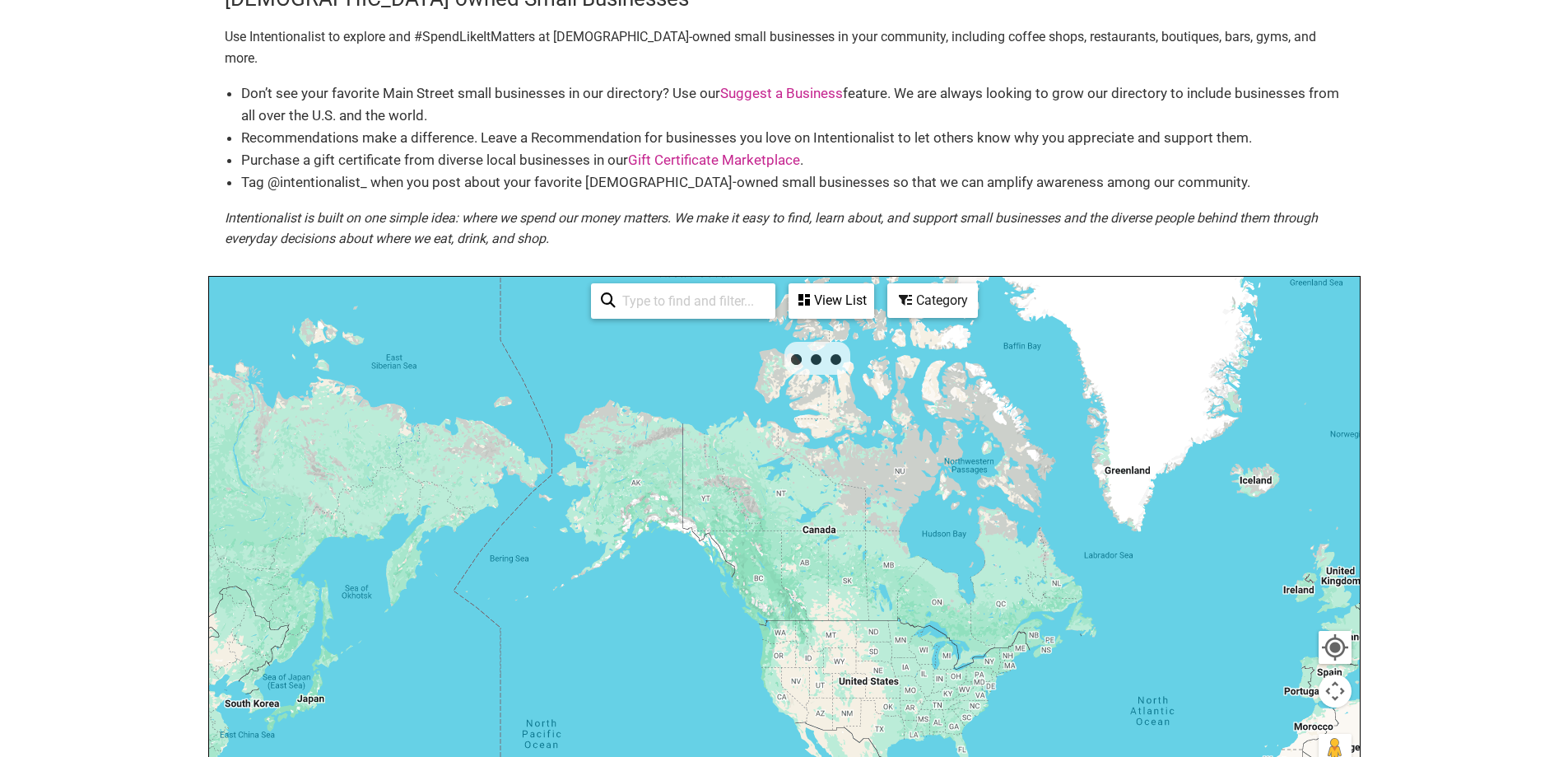
scroll to position [165, 0]
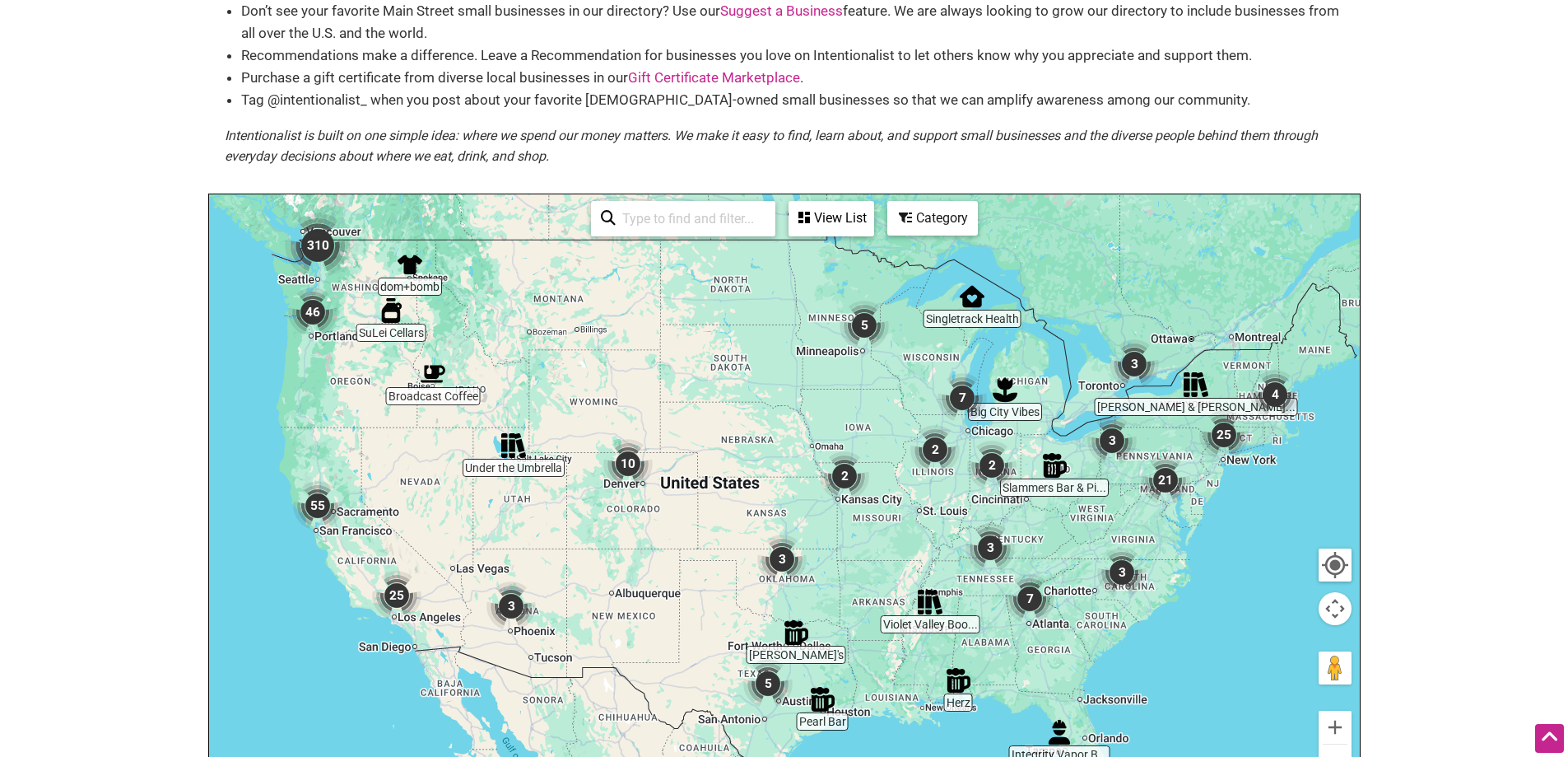
click at [268, 507] on div at bounding box center [784, 514] width 1151 height 641
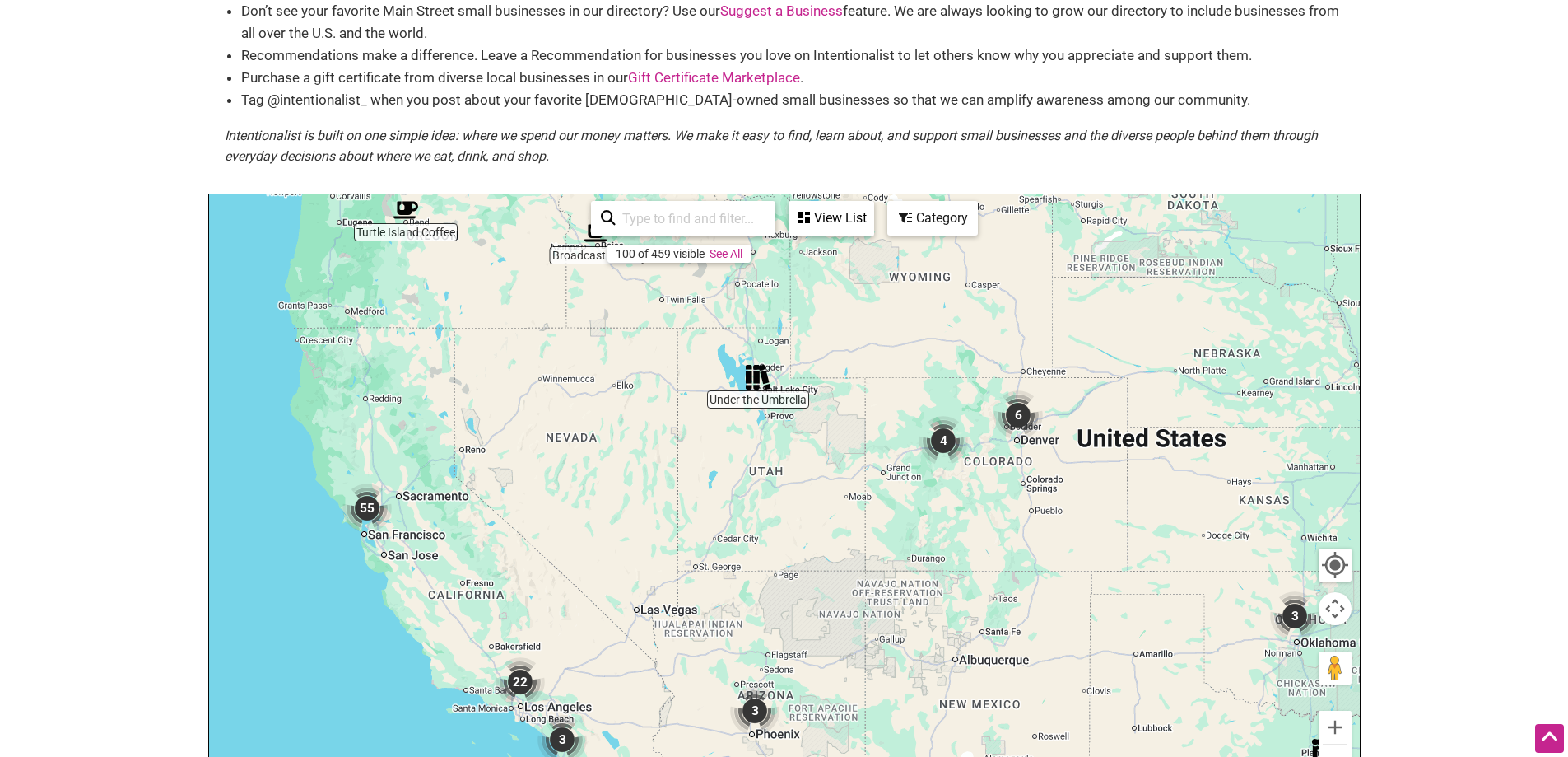
click at [311, 494] on div at bounding box center [784, 514] width 1151 height 641
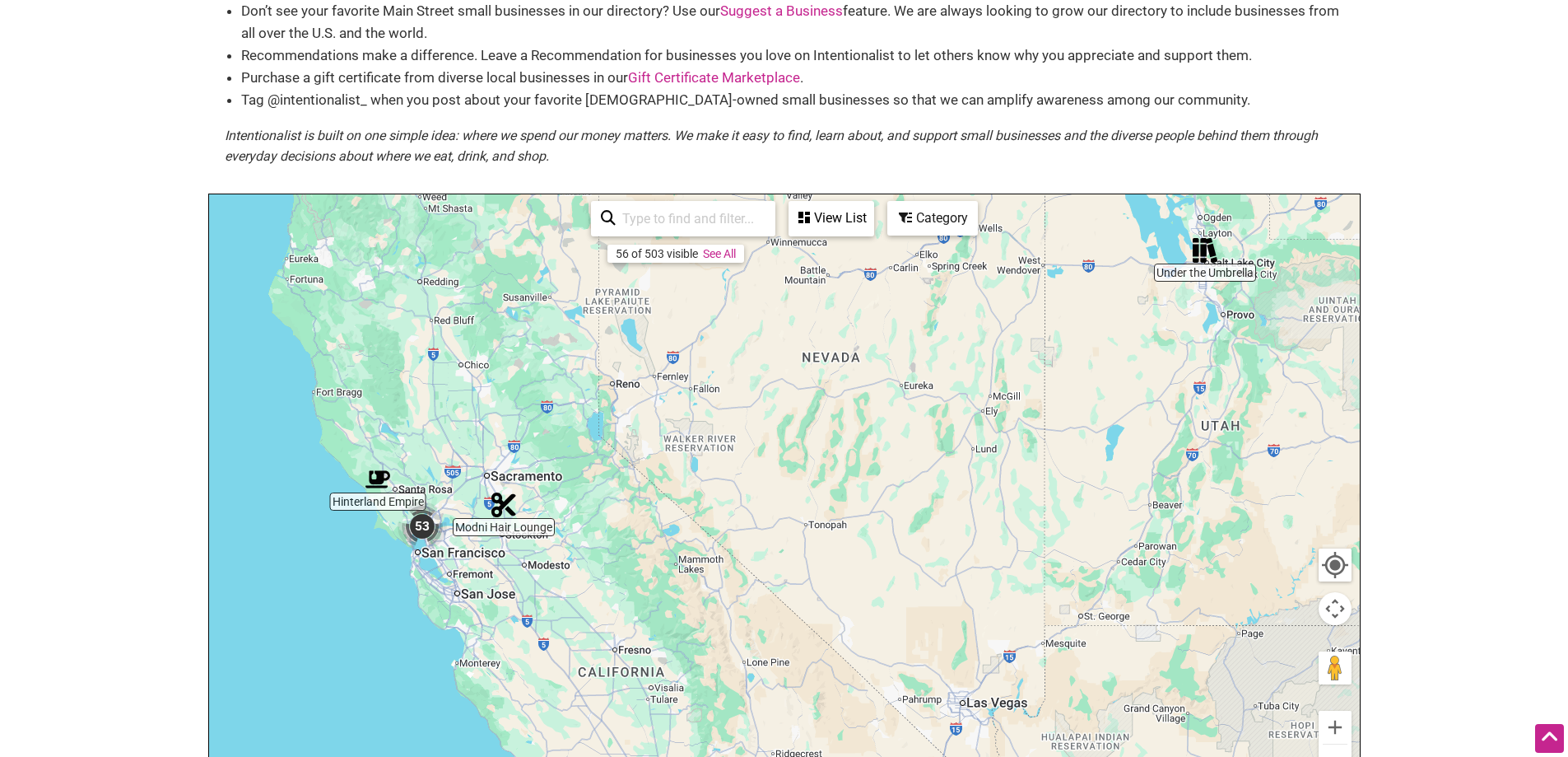
click at [381, 538] on div at bounding box center [784, 514] width 1151 height 641
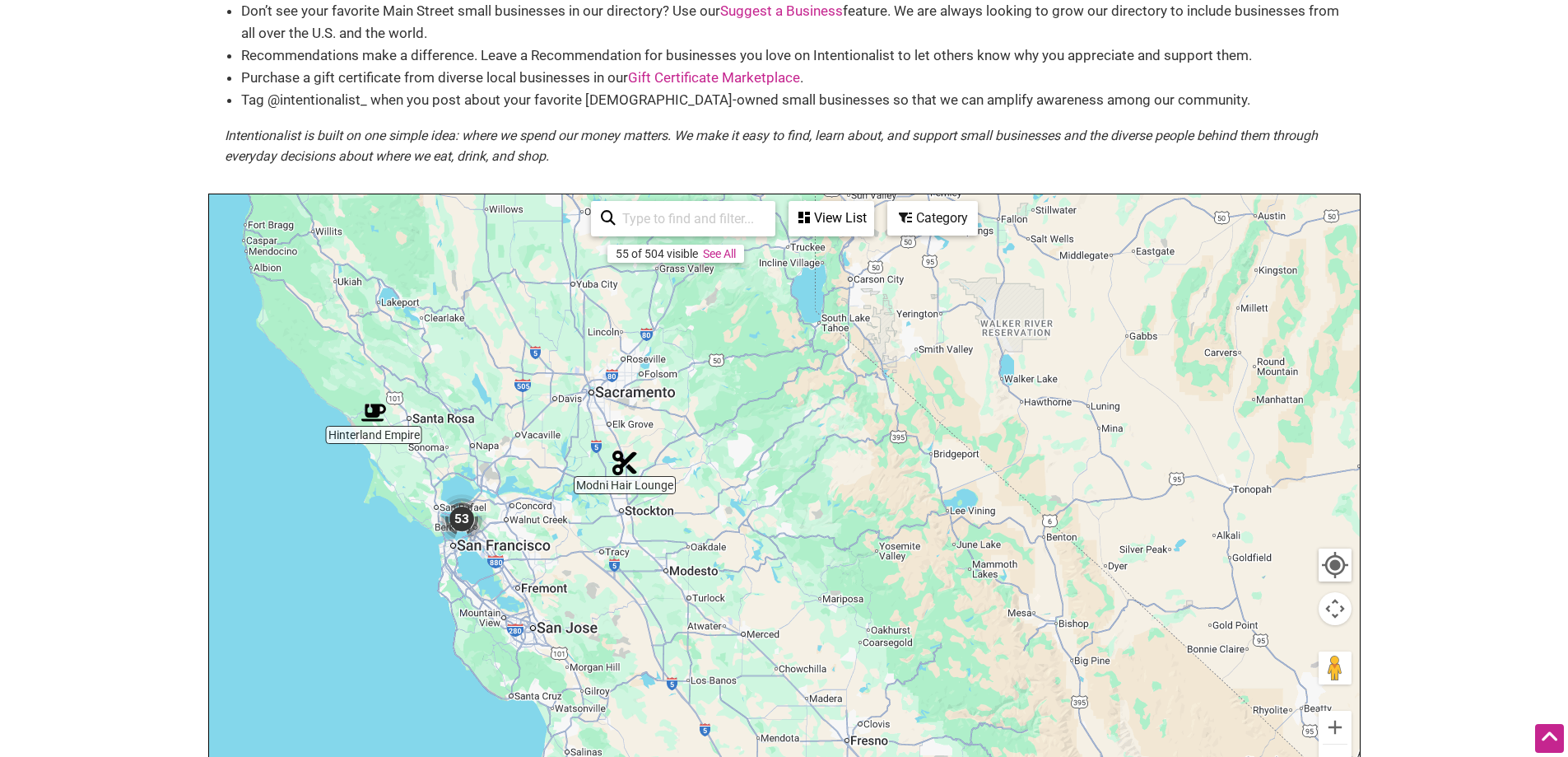
click at [381, 538] on div at bounding box center [784, 514] width 1151 height 641
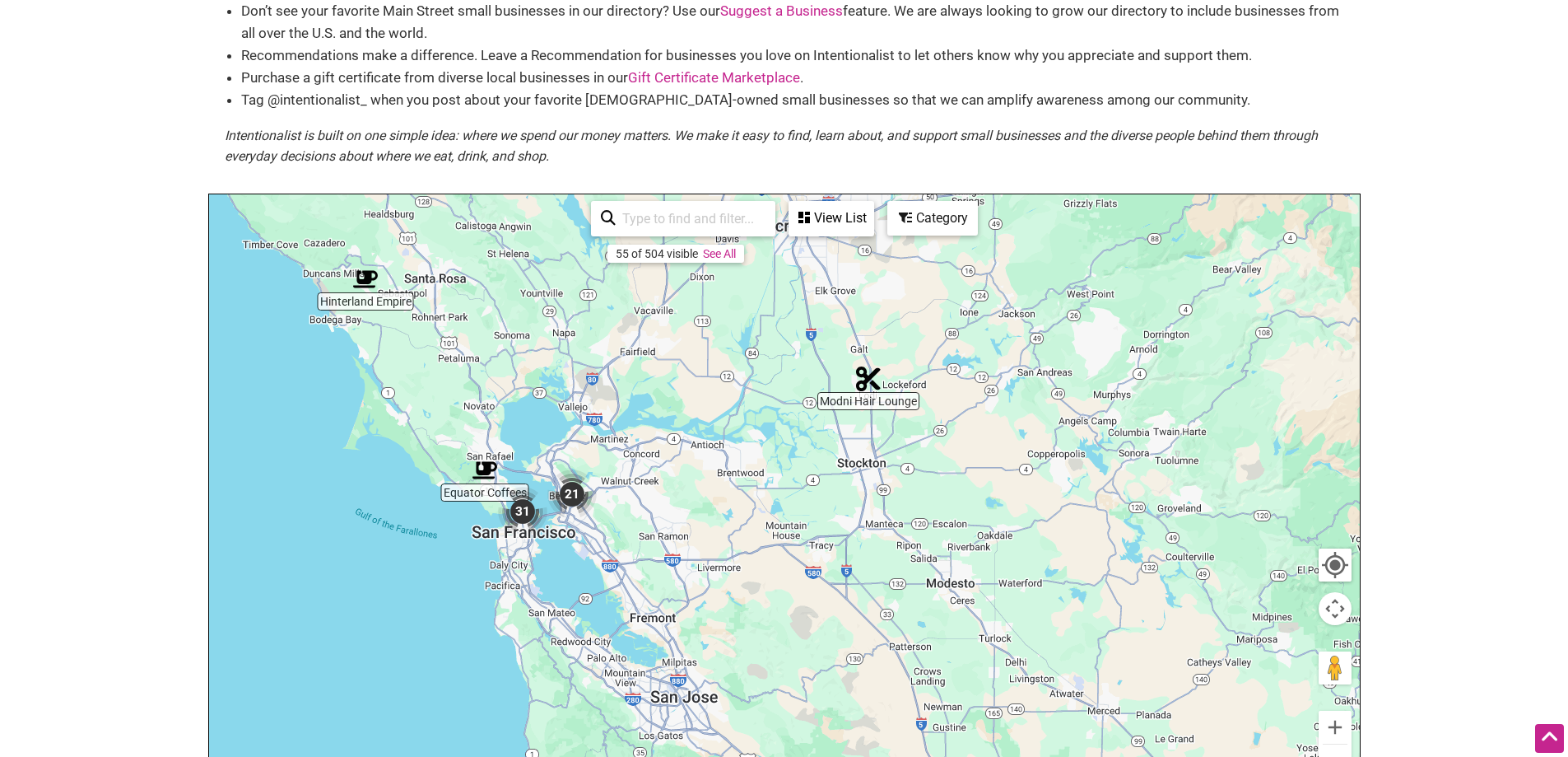
click at [448, 514] on div at bounding box center [784, 514] width 1151 height 641
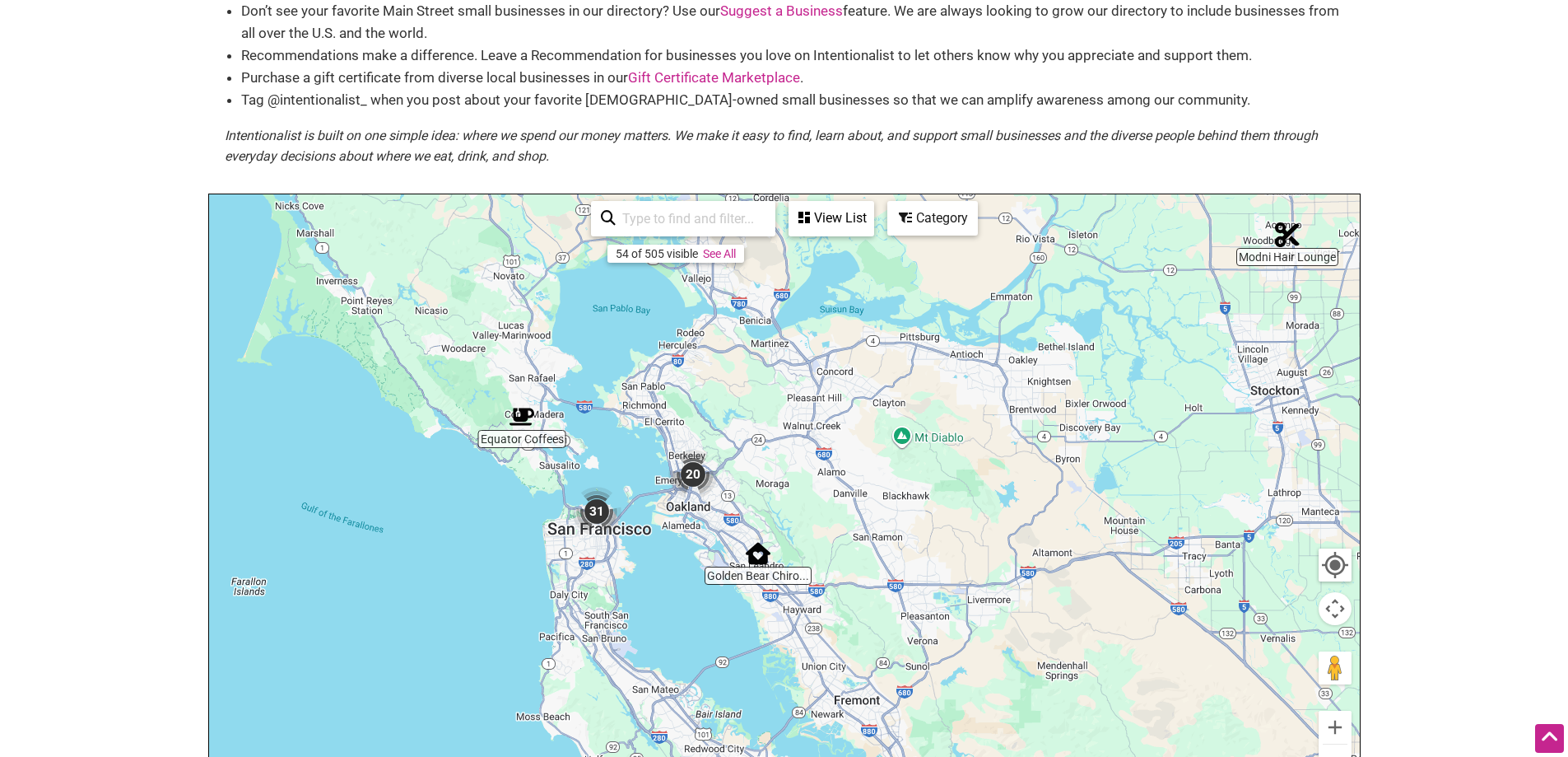
click at [505, 512] on div at bounding box center [784, 514] width 1151 height 641
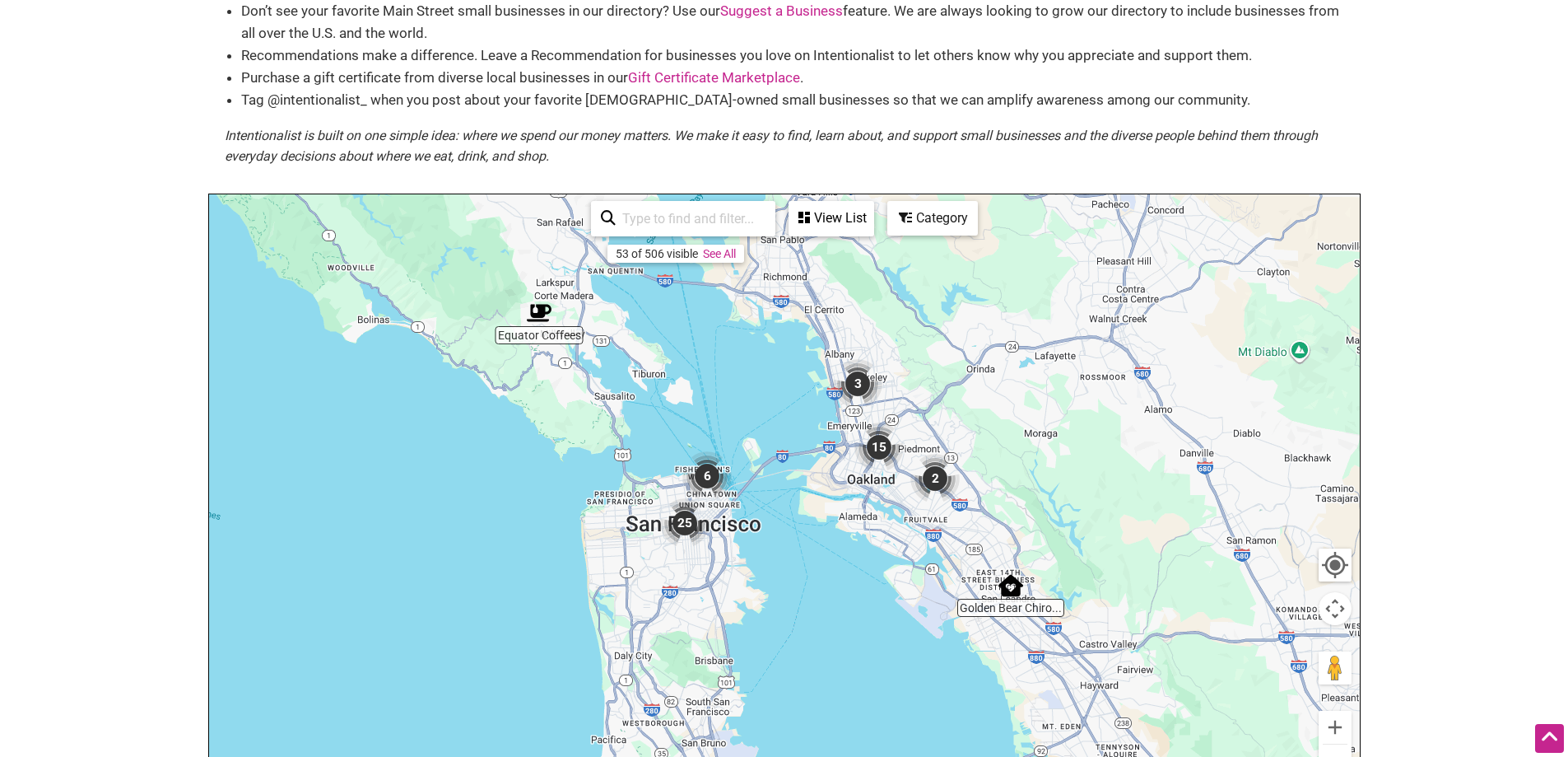
click at [526, 525] on div at bounding box center [784, 514] width 1151 height 641
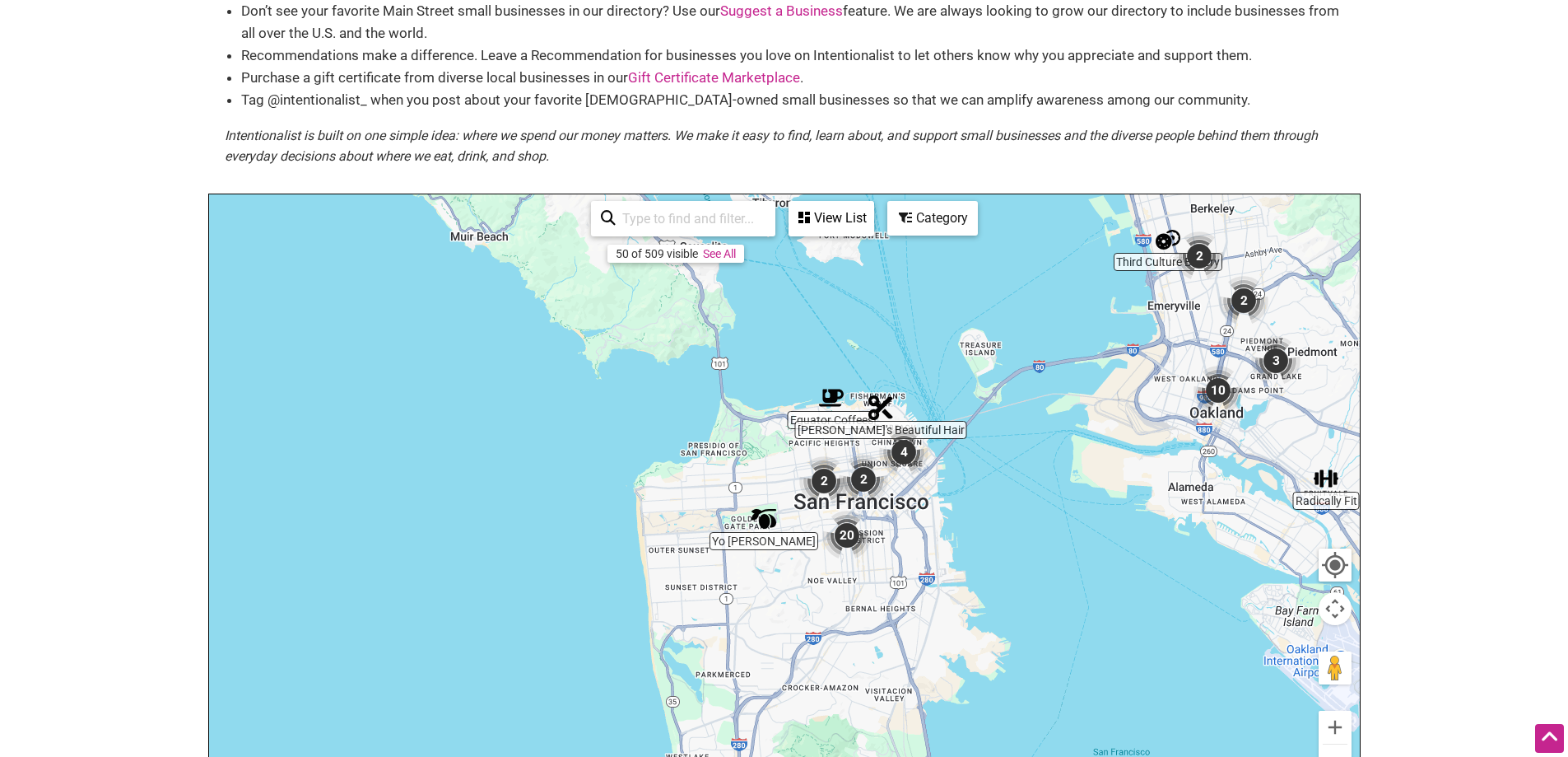
click at [929, 516] on div at bounding box center [784, 514] width 1151 height 641
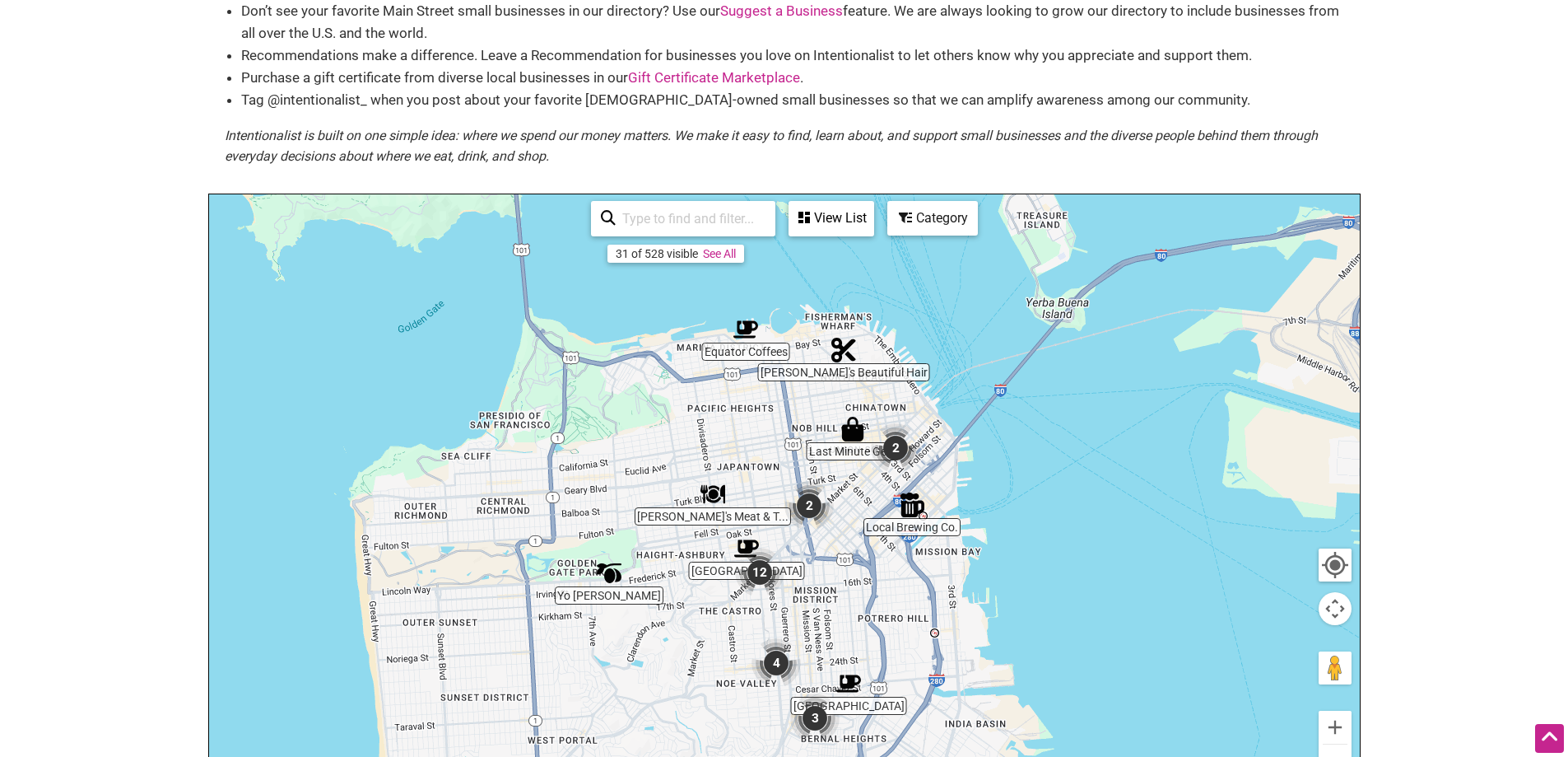
drag, startPoint x: 949, startPoint y: 505, endPoint x: 963, endPoint y: 568, distance: 64.5
click at [963, 568] on div at bounding box center [784, 514] width 1151 height 641
click at [1074, 442] on div at bounding box center [784, 514] width 1151 height 641
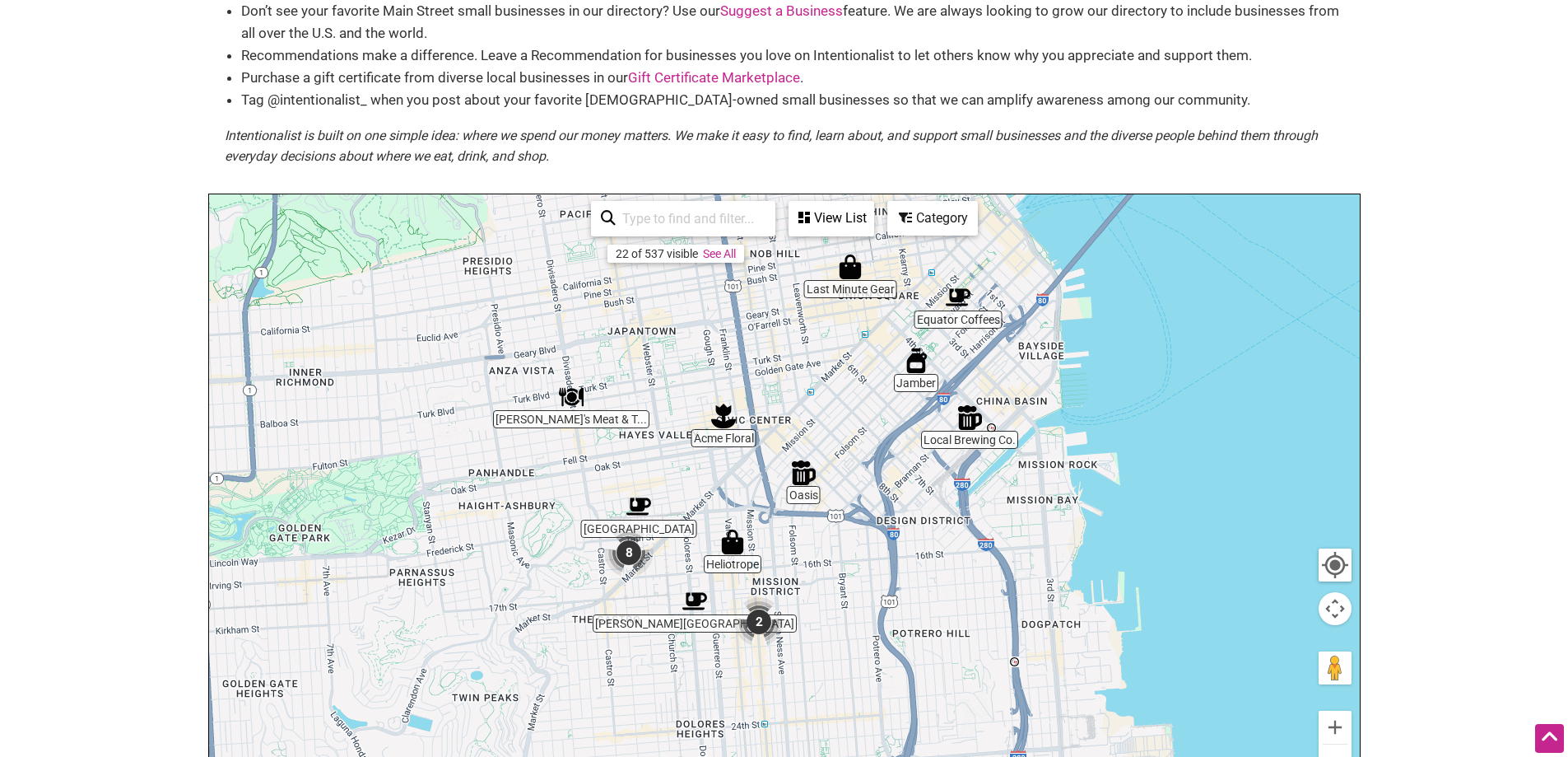
drag, startPoint x: 871, startPoint y: 515, endPoint x: 1092, endPoint y: 374, distance: 262.1
click at [1092, 374] on div at bounding box center [784, 514] width 1151 height 641
click at [922, 349] on img "Jamber" at bounding box center [916, 361] width 25 height 25
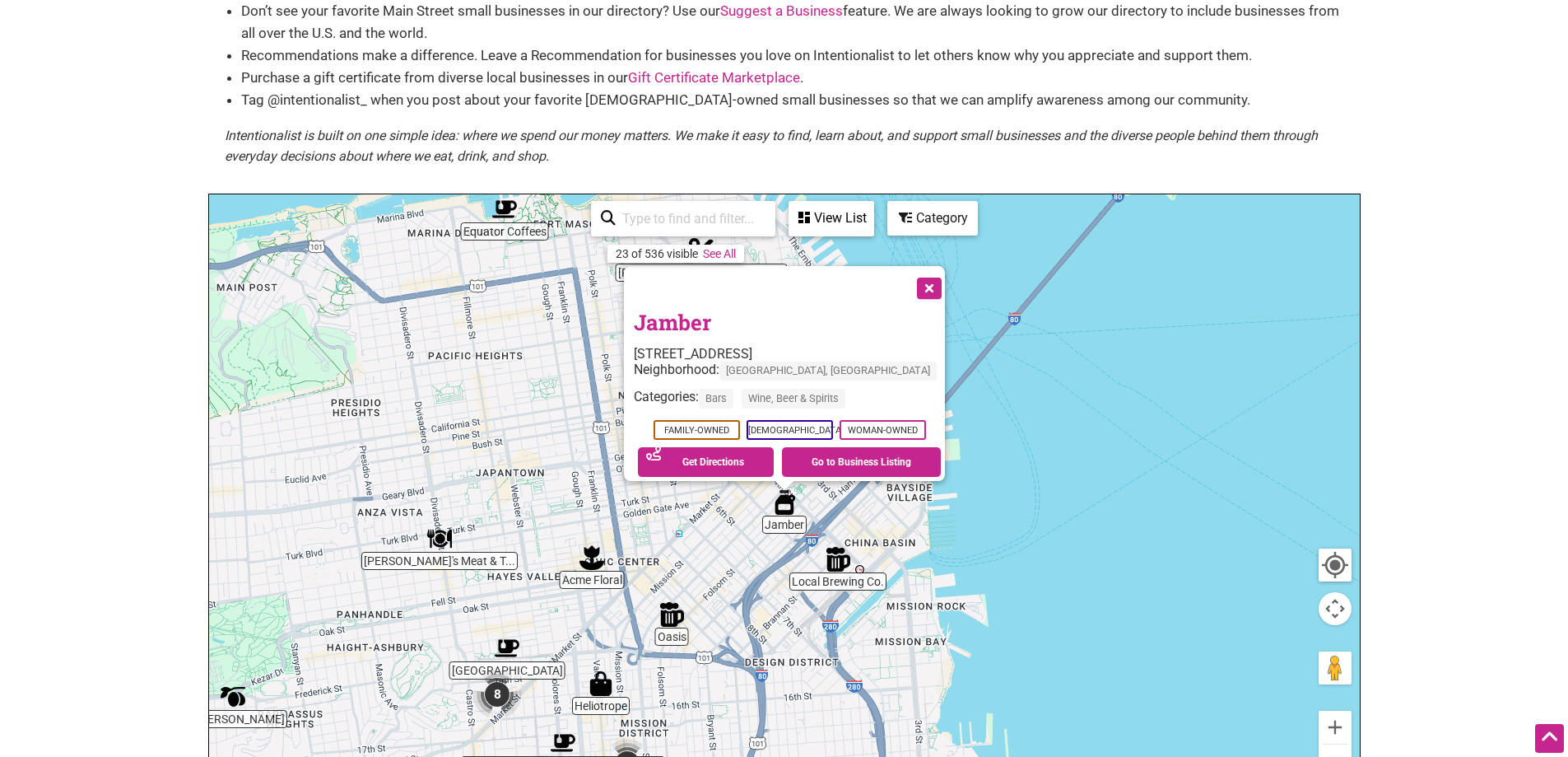
click at [916, 266] on button "Close" at bounding box center [927, 286] width 41 height 41
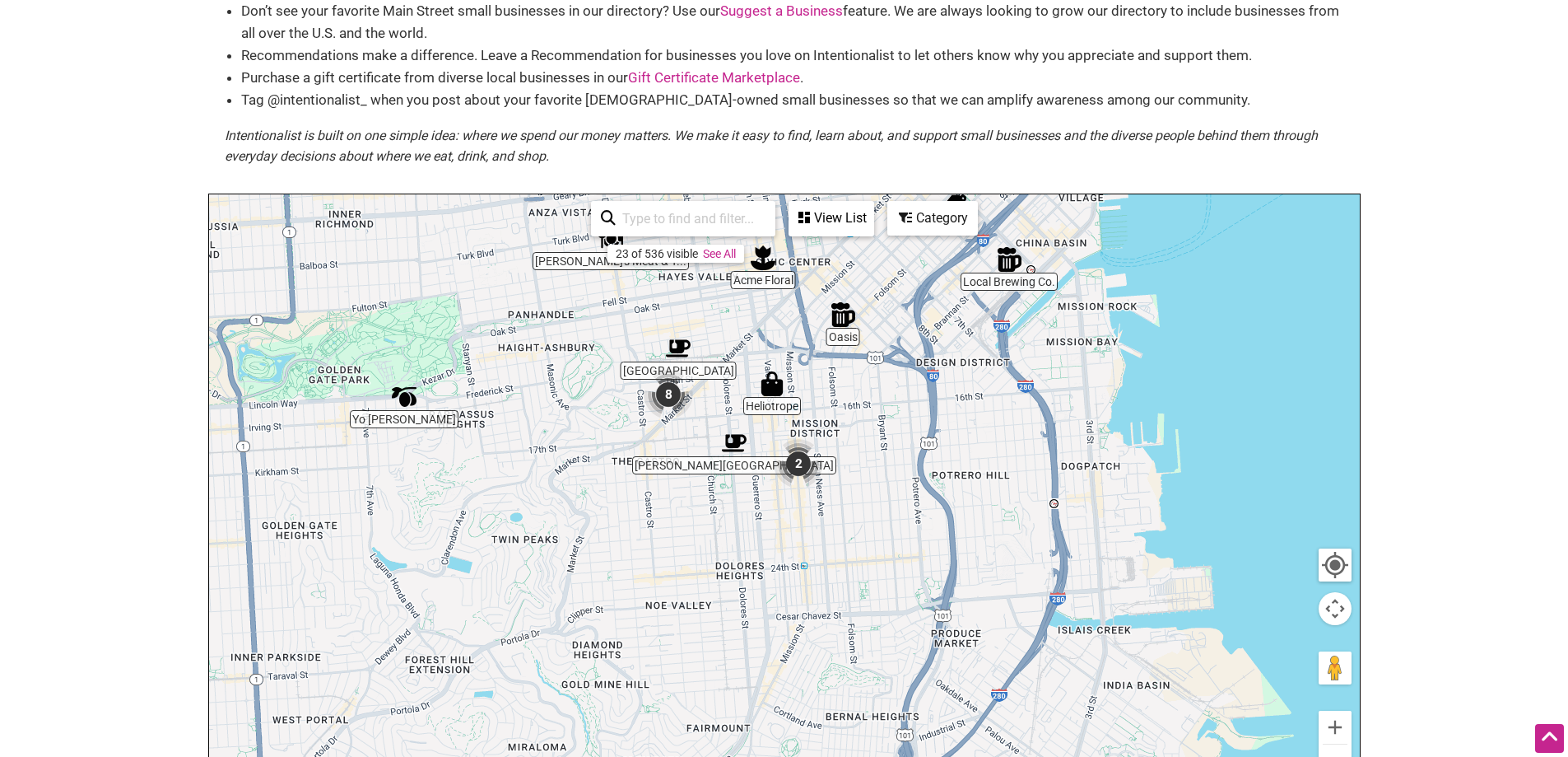
drag, startPoint x: 992, startPoint y: 583, endPoint x: 1163, endPoint y: 288, distance: 341.0
click at [1163, 288] on div "To navigate, press the arrow keys." at bounding box center [784, 514] width 1151 height 641
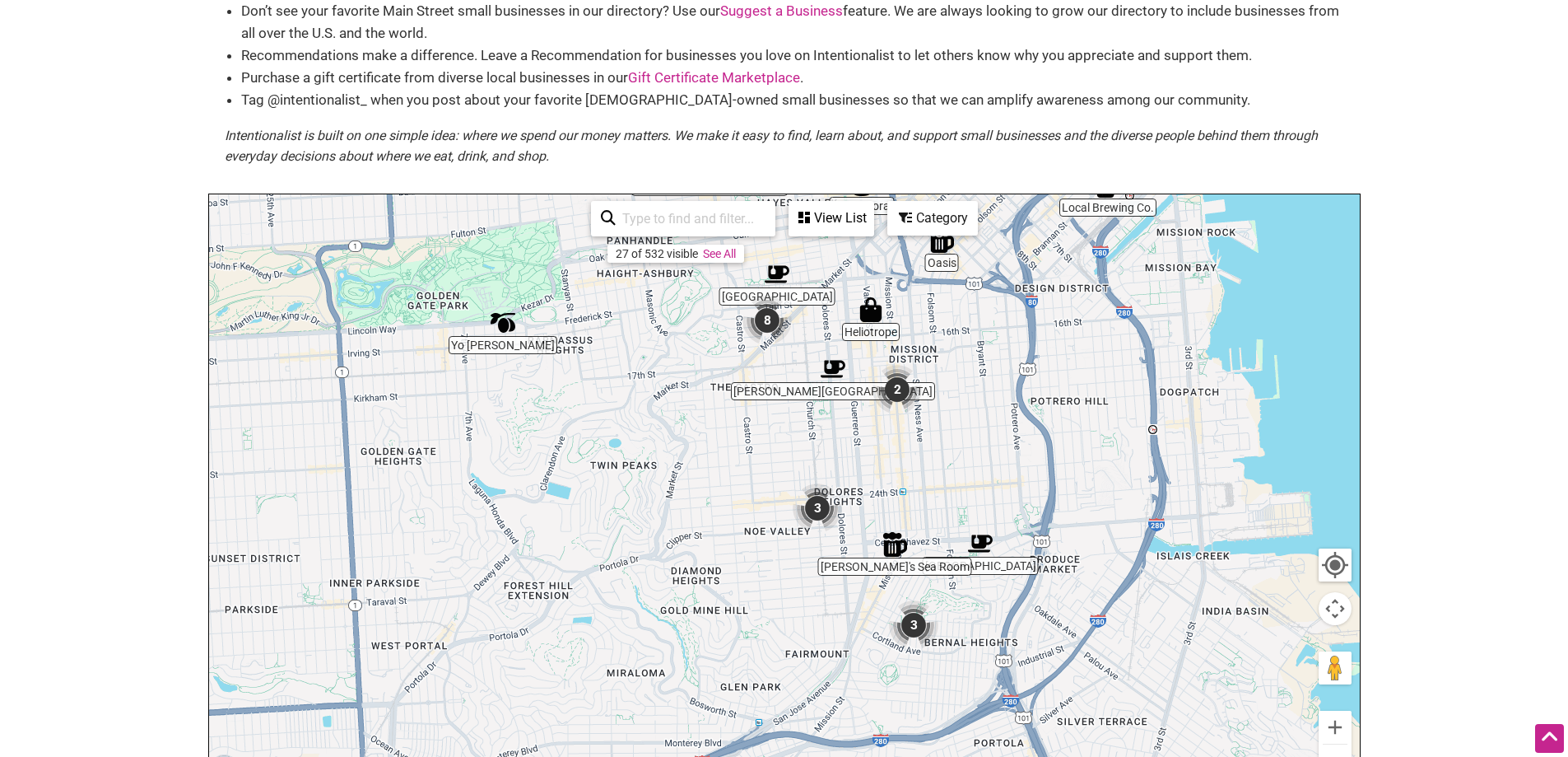
drag, startPoint x: 842, startPoint y: 513, endPoint x: 950, endPoint y: 434, distance: 133.8
click at [950, 434] on div "To navigate, press the arrow keys." at bounding box center [784, 514] width 1151 height 641
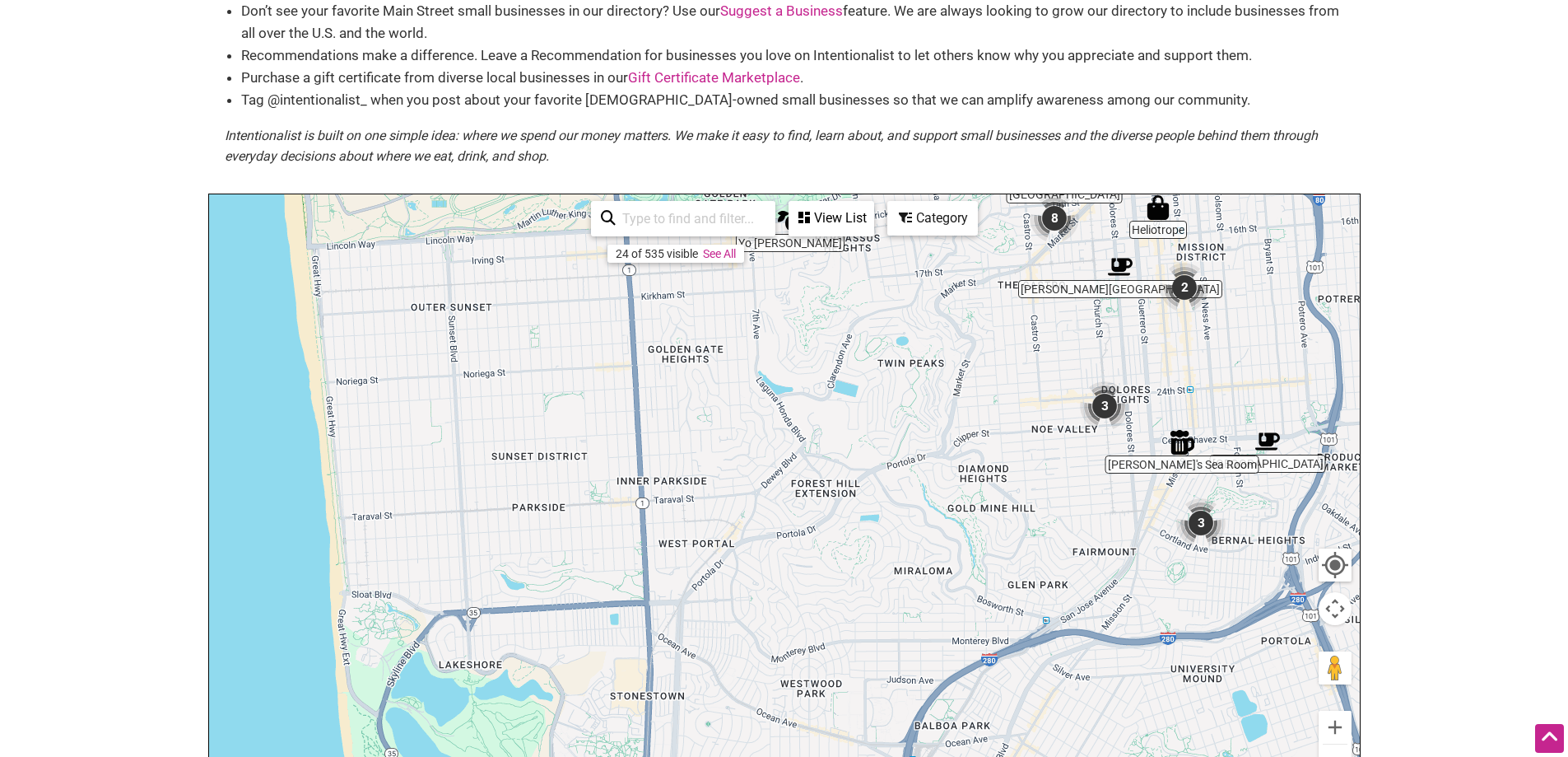
drag, startPoint x: 745, startPoint y: 616, endPoint x: 1026, endPoint y: 516, distance: 298.3
click at [1026, 516] on div "To navigate, press the arrow keys." at bounding box center [784, 514] width 1151 height 641
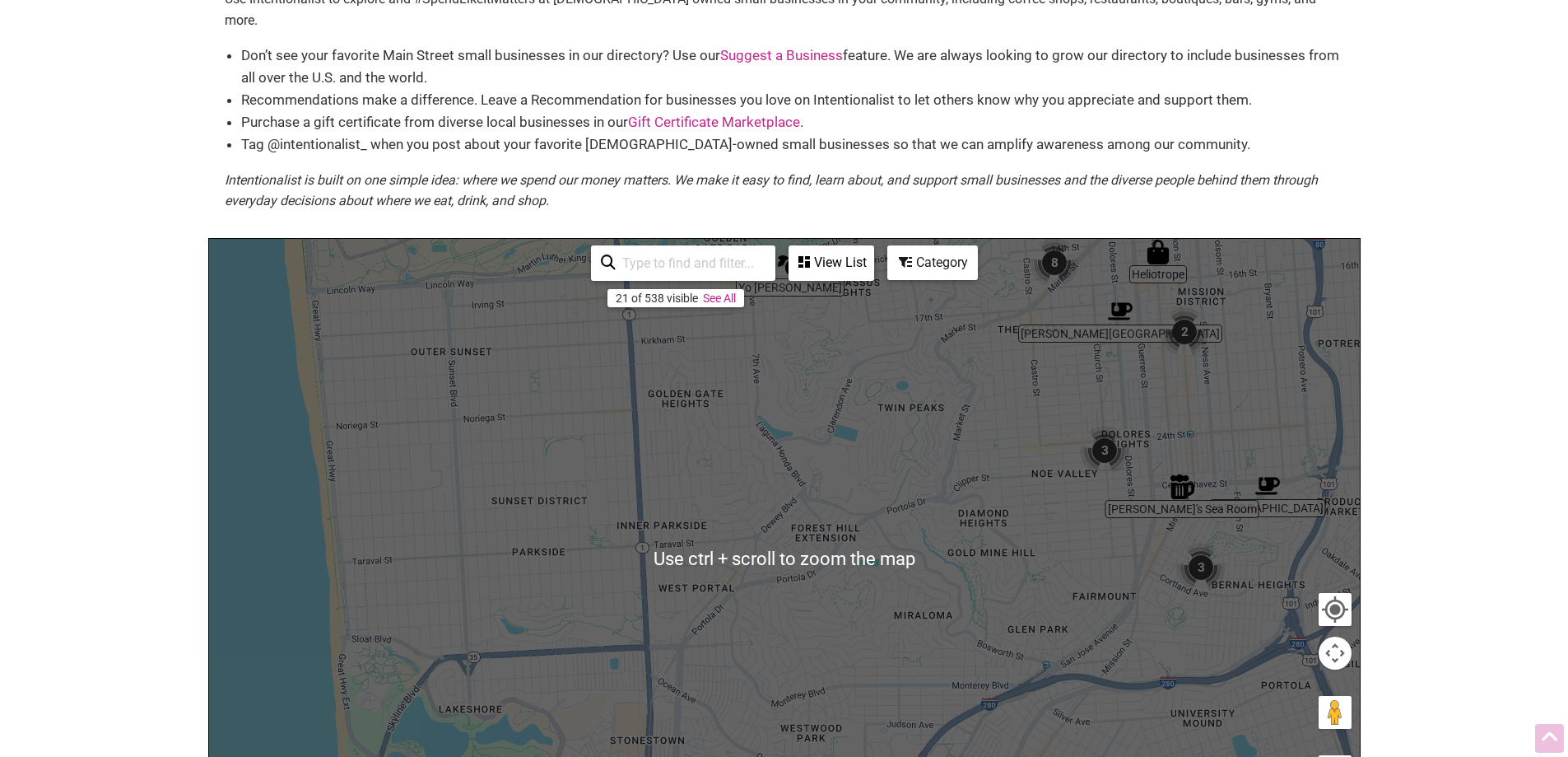
scroll to position [0, 0]
